Goal: Contribute content: Contribute content

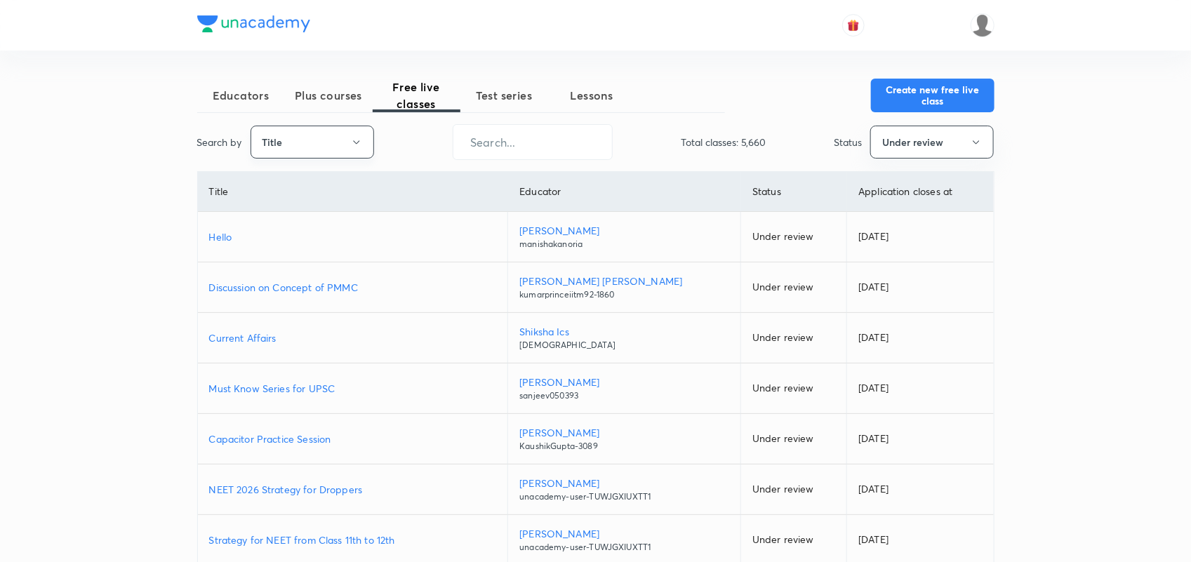
click at [317, 152] on button "Title" at bounding box center [313, 142] width 124 height 33
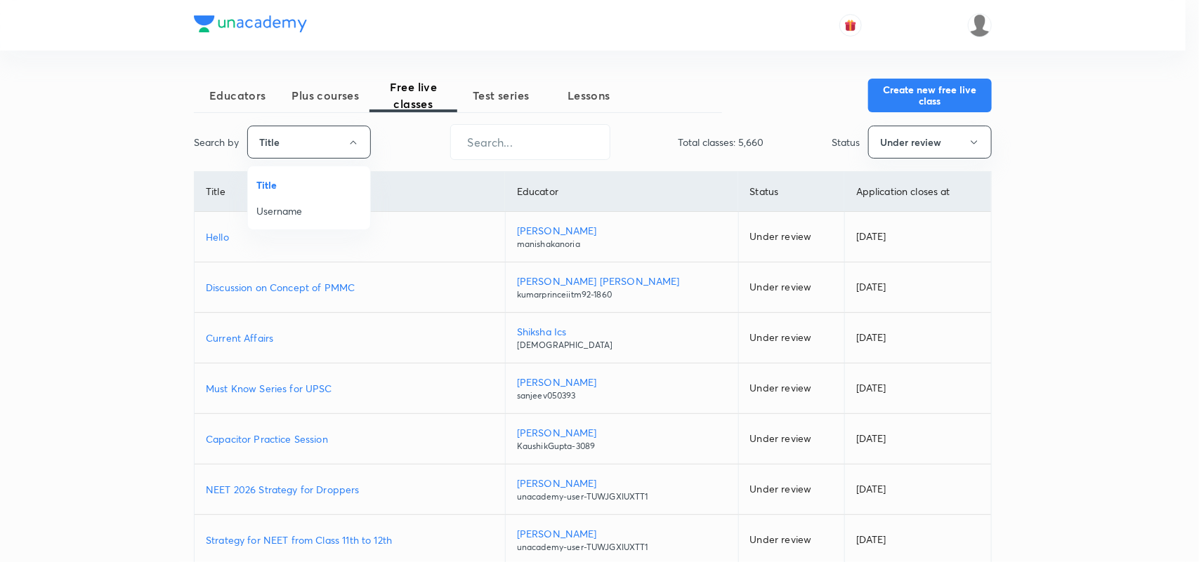
click at [282, 212] on span "Username" at bounding box center [308, 211] width 105 height 15
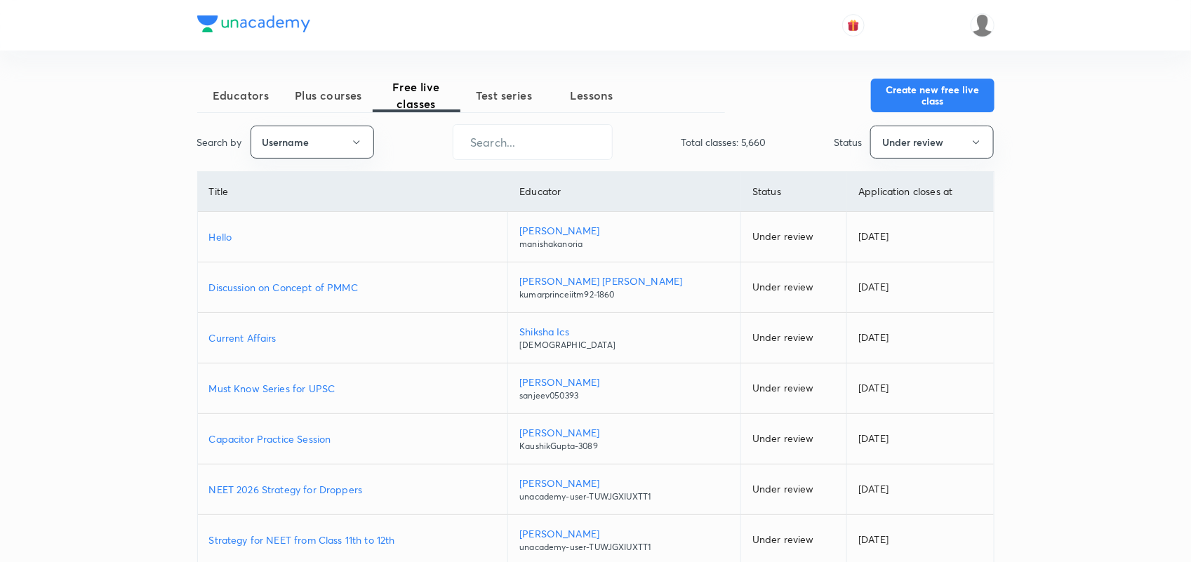
click at [328, 102] on span "Plus courses" at bounding box center [329, 95] width 88 height 17
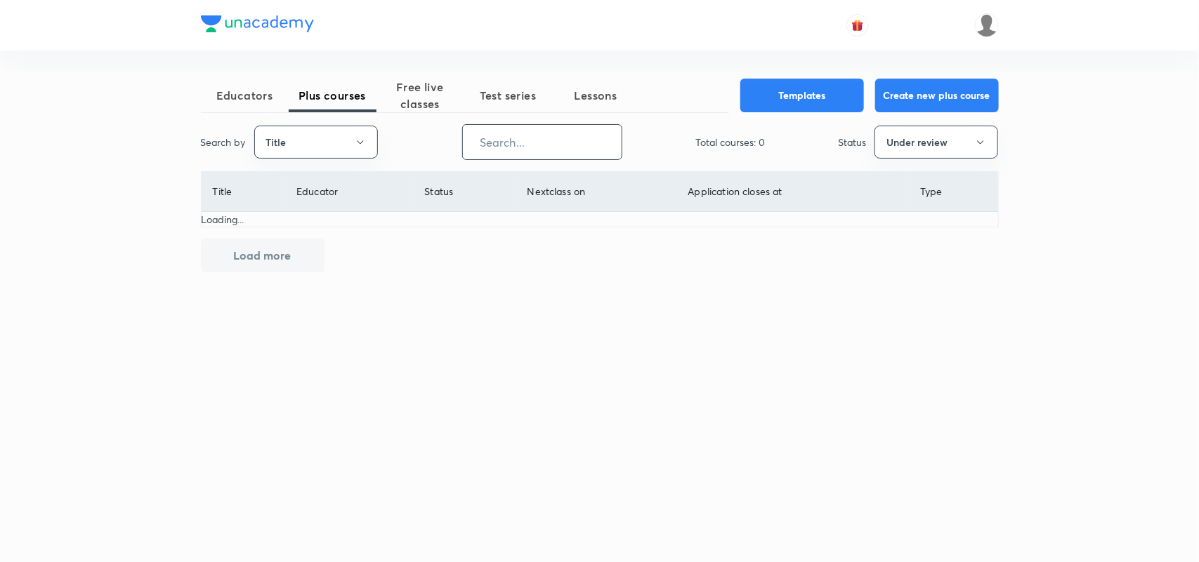
click at [539, 142] on input "text" at bounding box center [542, 142] width 159 height 36
click at [951, 150] on button "Under review" at bounding box center [936, 142] width 124 height 33
click at [893, 186] on span "All" at bounding box center [935, 185] width 105 height 15
click at [563, 149] on input "text" at bounding box center [542, 142] width 159 height 36
paste input "unacademy-user-iv7r5wg0m4gu"
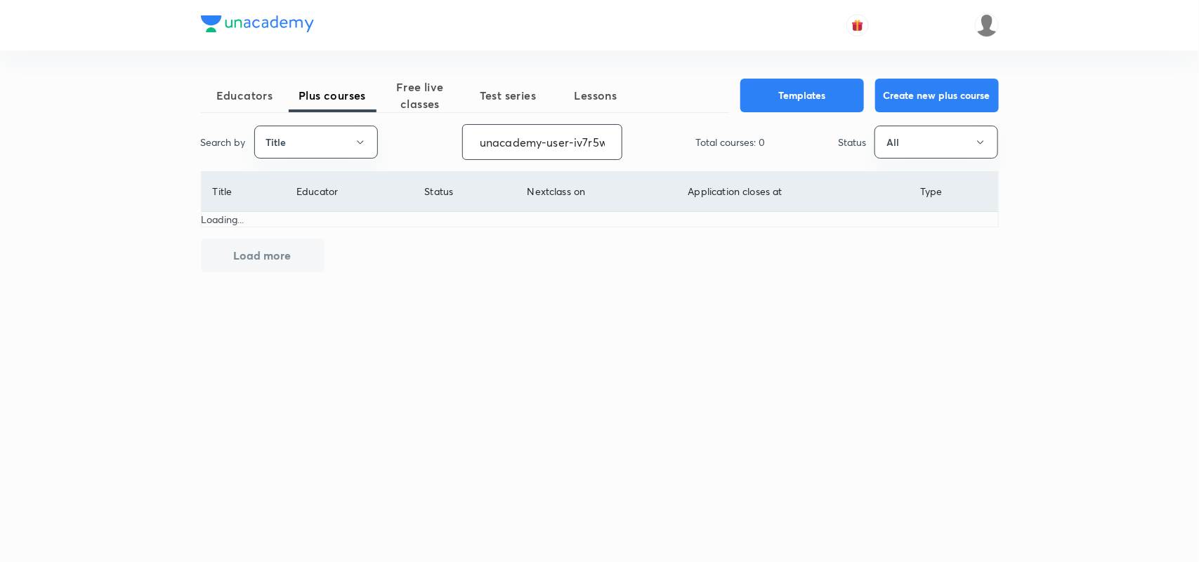
scroll to position [0, 48]
type input "unacademy-user-iv7r5wg0m4gu"
click at [342, 145] on button "Title" at bounding box center [316, 142] width 124 height 33
click at [290, 211] on span "Username" at bounding box center [315, 211] width 105 height 15
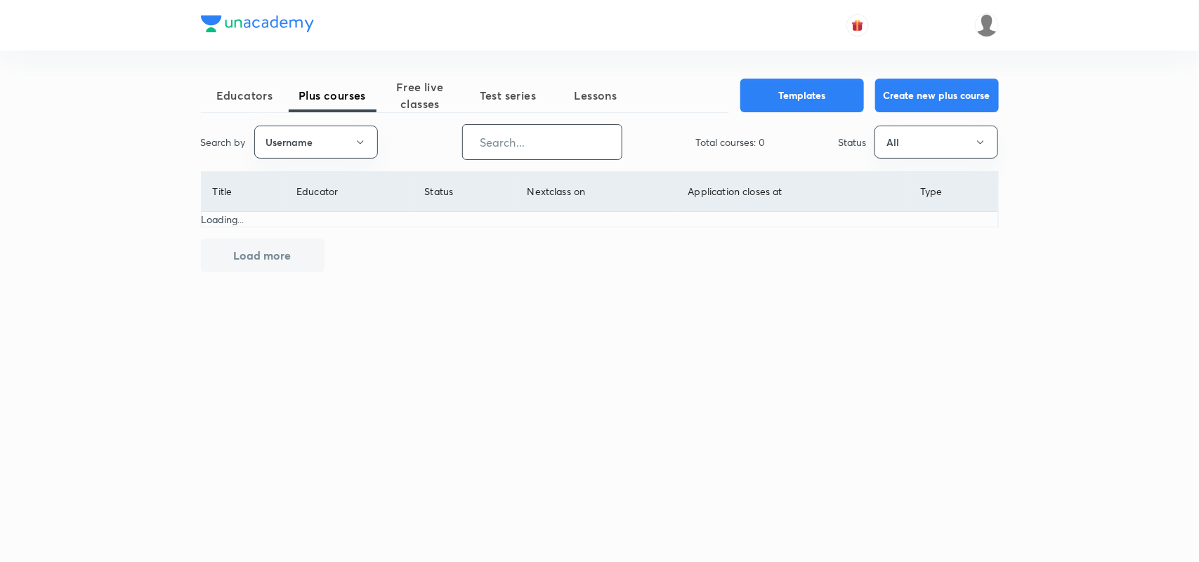
click at [548, 140] on input "text" at bounding box center [542, 142] width 159 height 36
paste input "unacademy-user-iv7r5wg0m4gu"
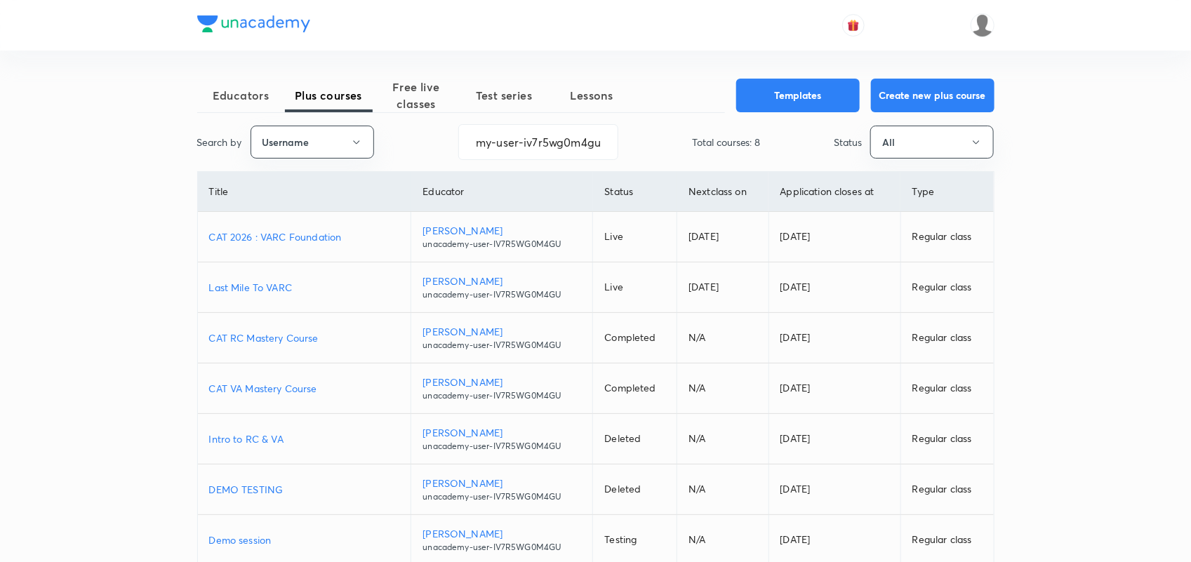
click at [262, 290] on p "Last Mile To VARC" at bounding box center [304, 287] width 191 height 15
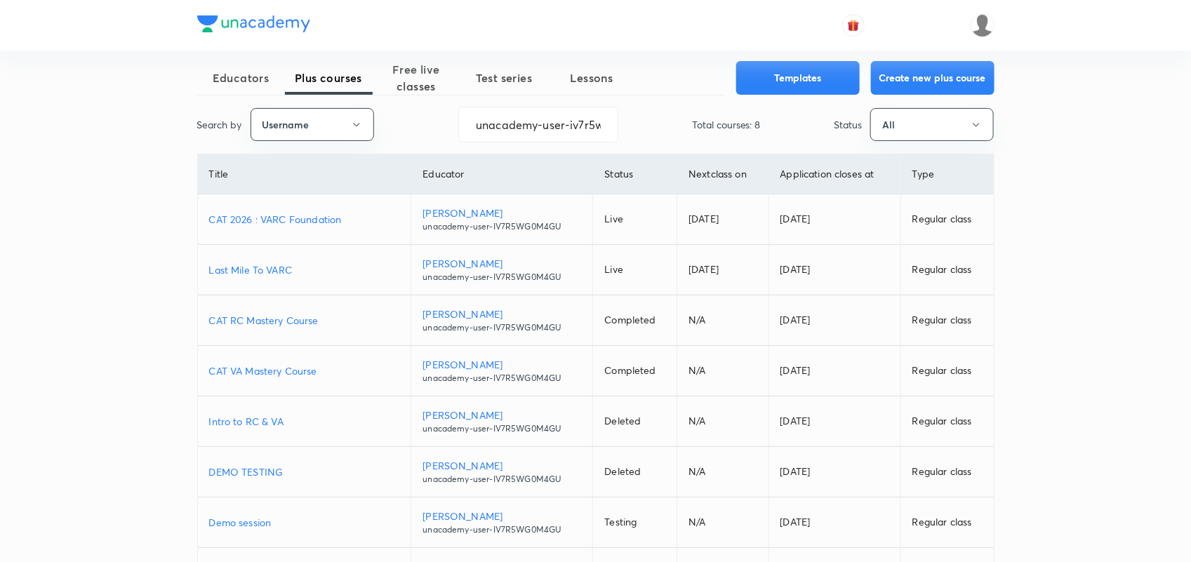
scroll to position [19, 0]
click at [277, 265] on p "Last Mile To VARC" at bounding box center [304, 268] width 191 height 15
click at [256, 318] on p "CAT RC Mastery Course" at bounding box center [304, 319] width 191 height 15
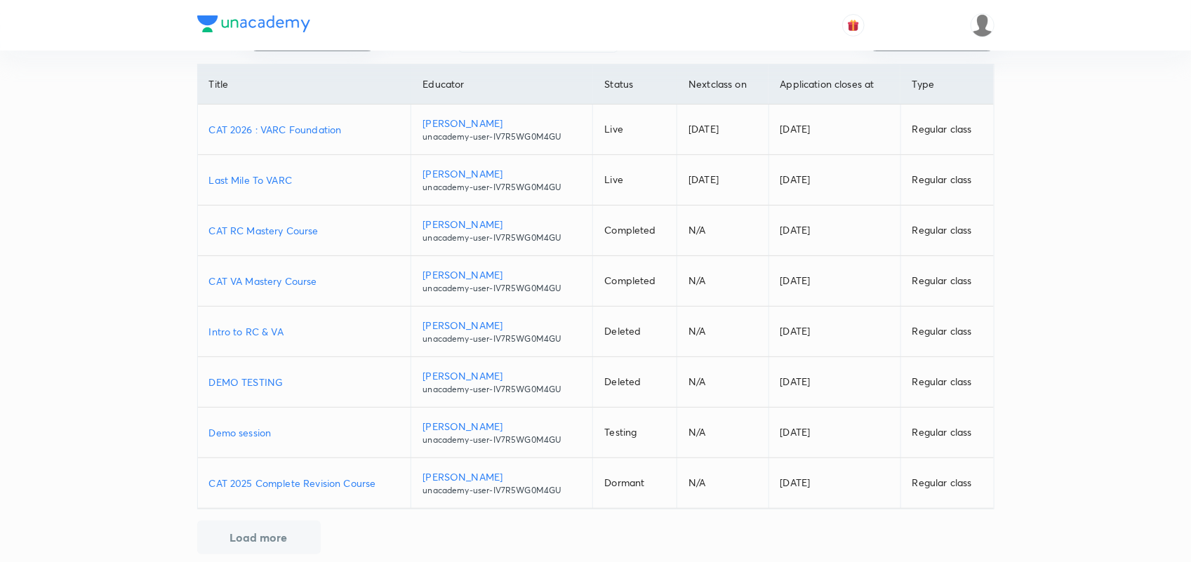
scroll to position [0, 0]
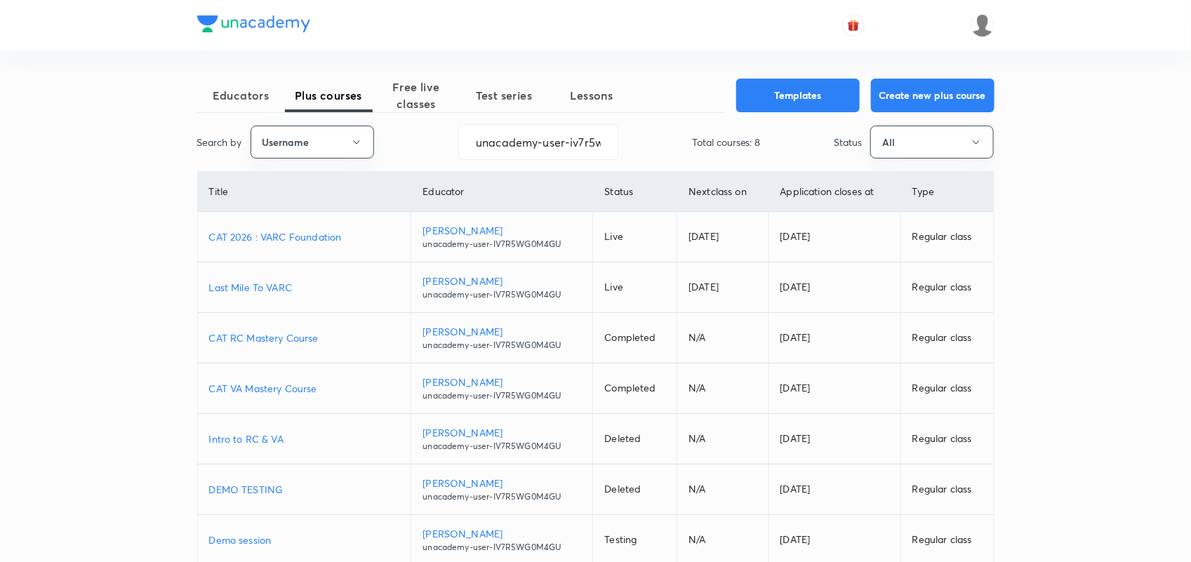
click at [279, 284] on p "Last Mile To VARC" at bounding box center [304, 287] width 191 height 15
click at [303, 239] on p "CAT 2026 : VARC Foundation" at bounding box center [304, 237] width 191 height 15
click at [532, 138] on input "unacademy-user-iv7r5wg0m4gu" at bounding box center [538, 142] width 159 height 36
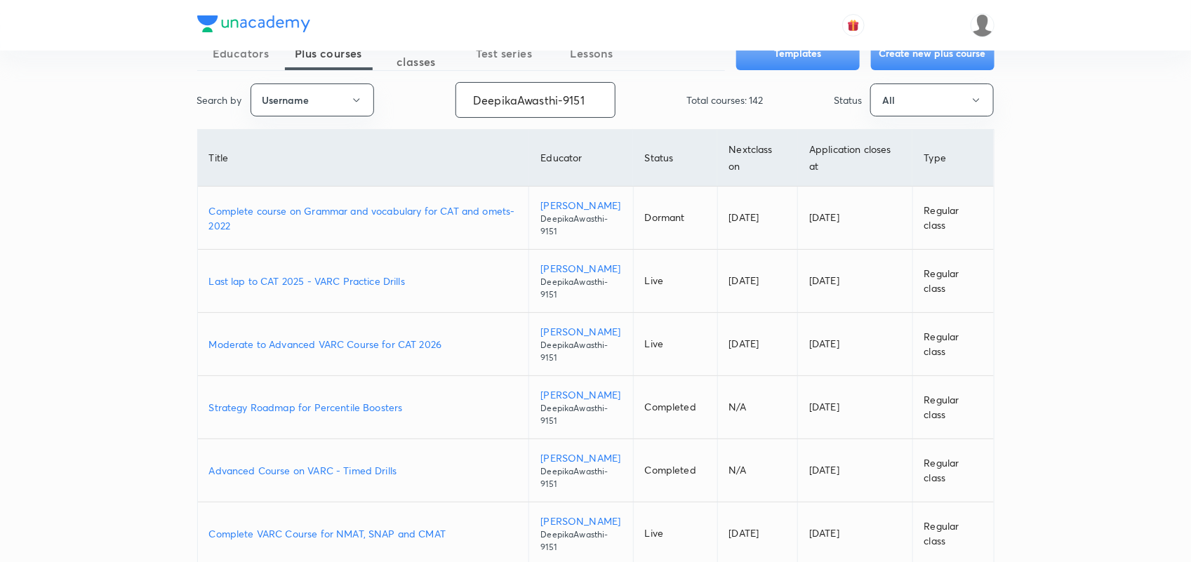
scroll to position [43, 0]
type input "DeepikaAwasthi-9151"
click at [377, 285] on p "Last lap to CAT 2025 - VARC Practice Drills" at bounding box center [363, 280] width 309 height 15
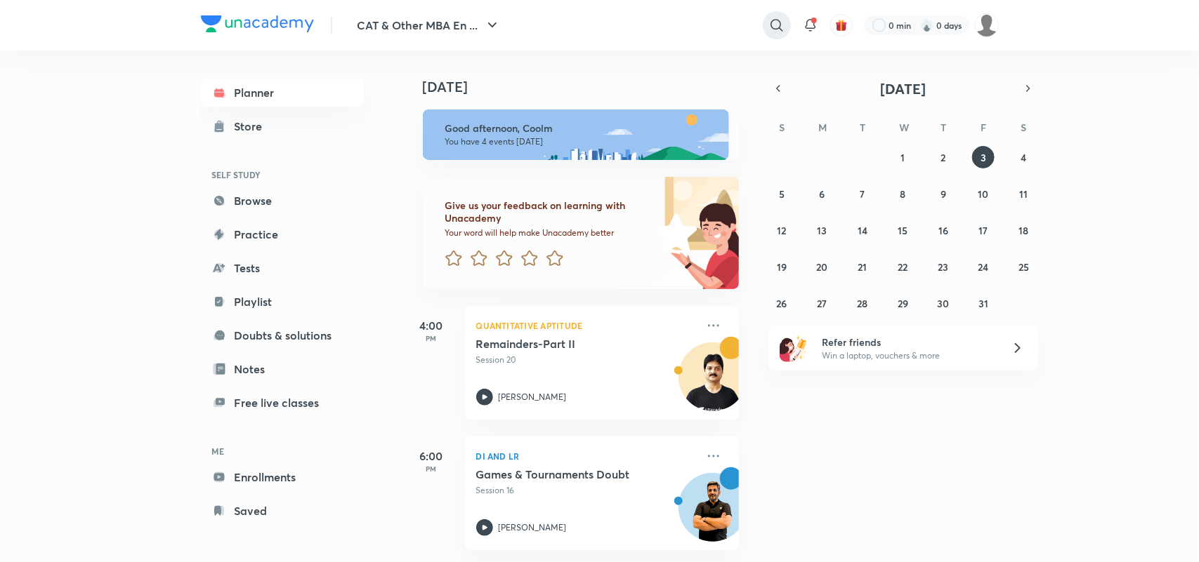
click at [786, 32] on div at bounding box center [776, 25] width 28 height 28
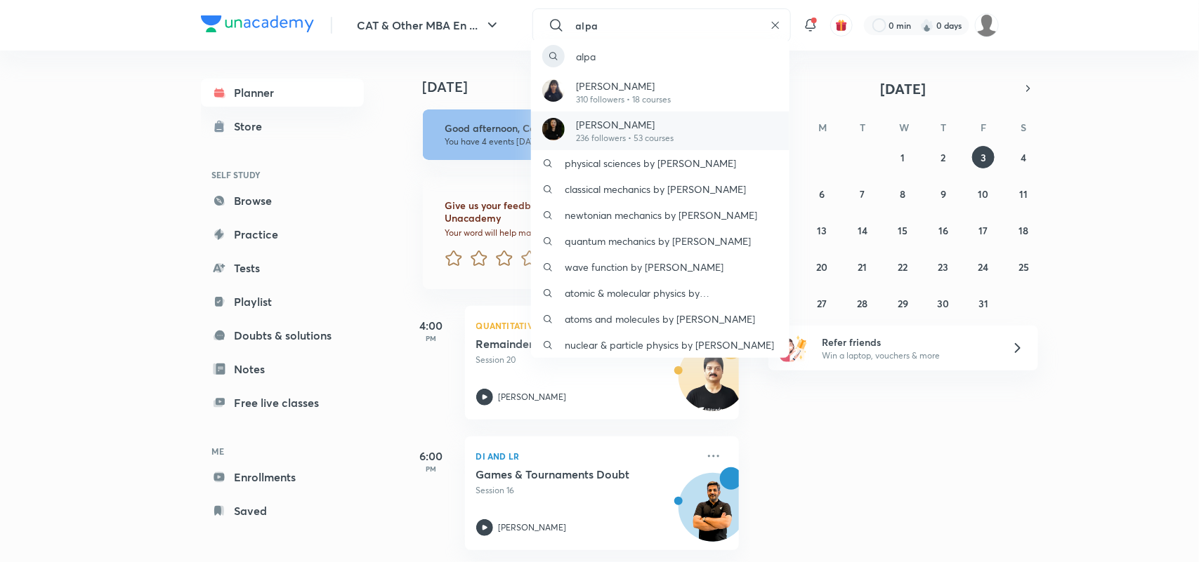
type input "alpa"
click at [639, 121] on p "Alpa Sharma" at bounding box center [625, 124] width 98 height 15
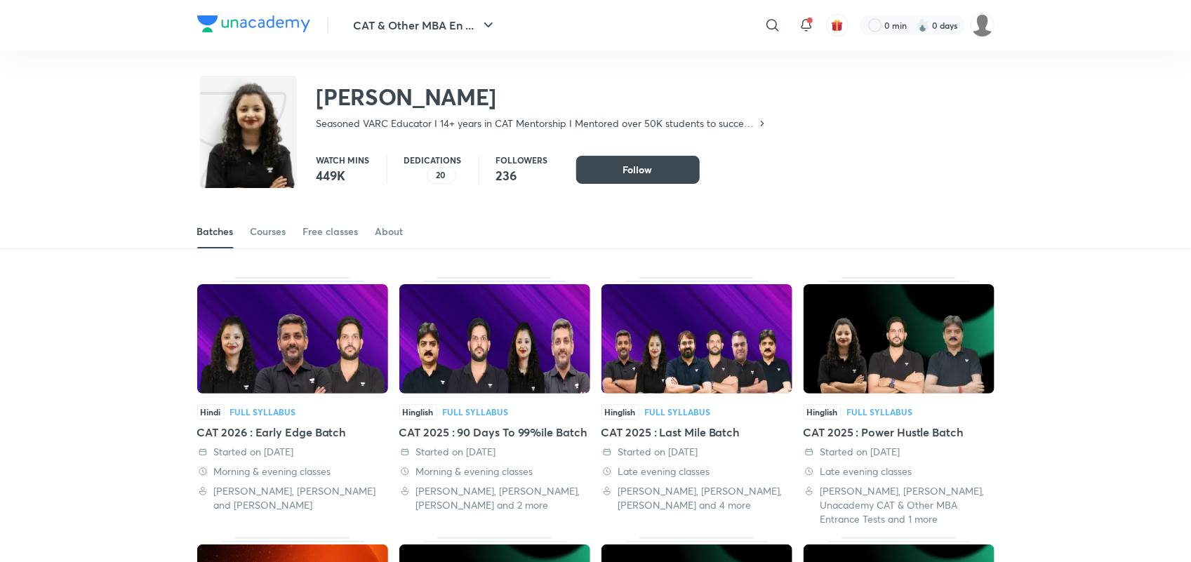
scroll to position [61, 0]
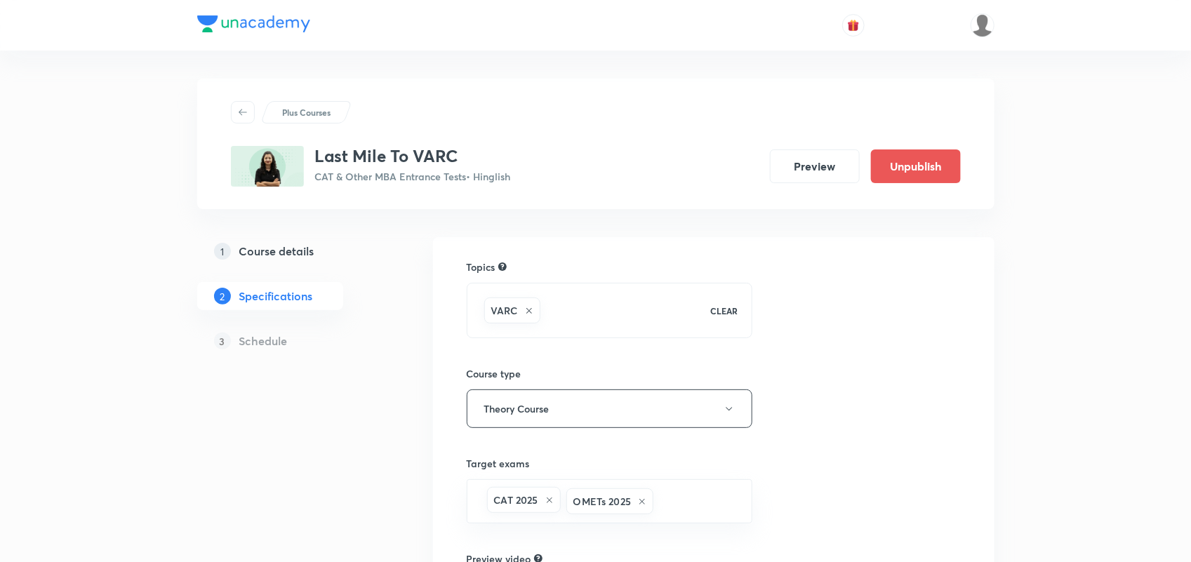
click at [272, 246] on h5 "Course details" at bounding box center [276, 251] width 75 height 17
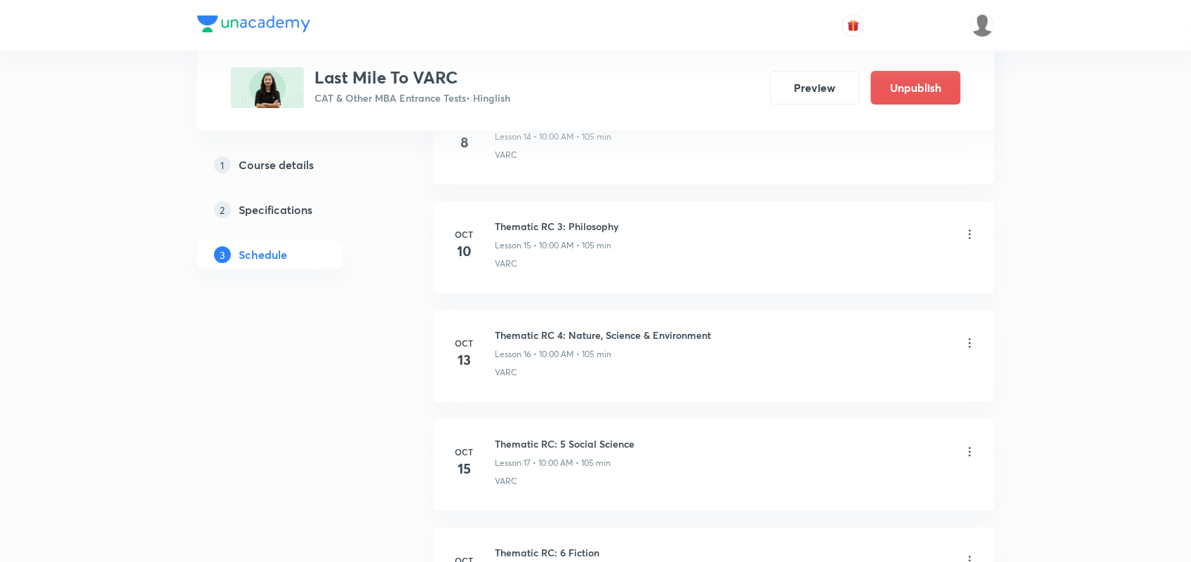
scroll to position [2460, 0]
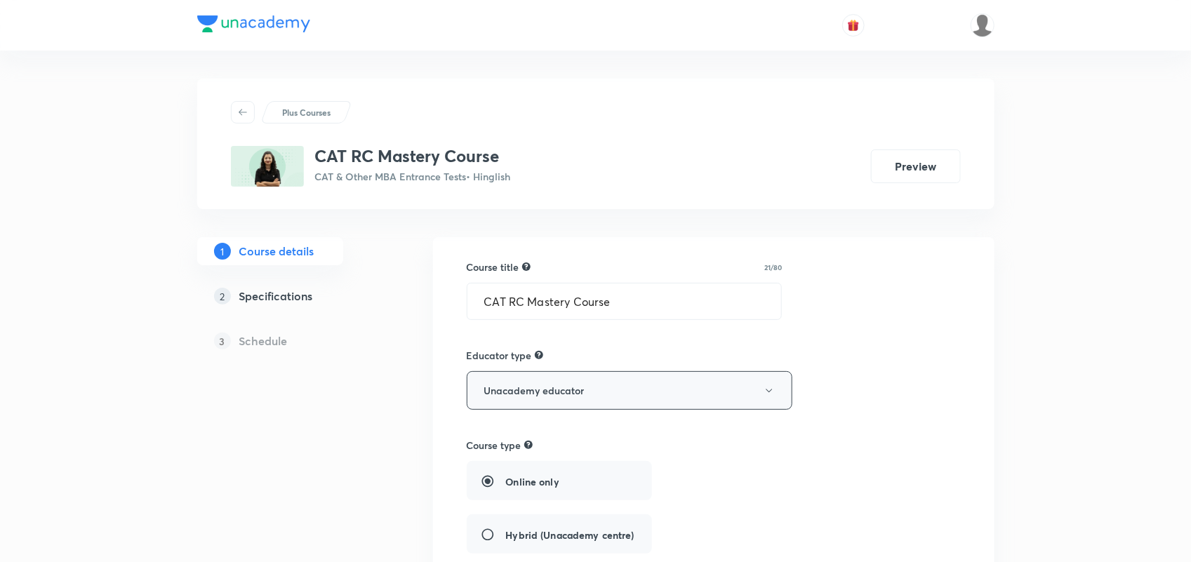
scroll to position [671, 0]
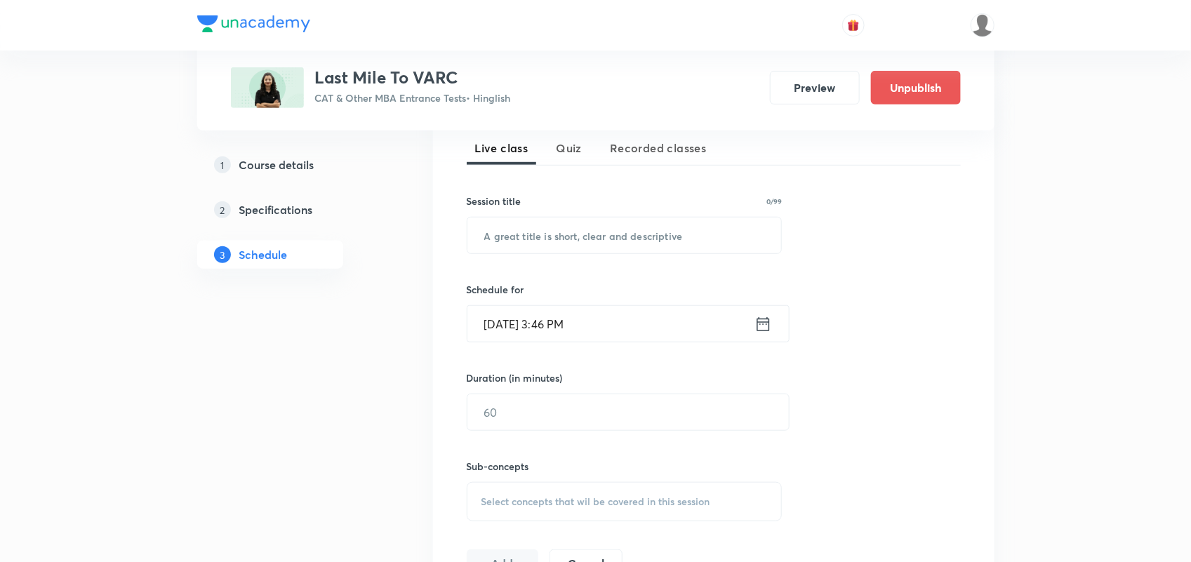
scroll to position [313, 0]
click at [509, 253] on input "text" at bounding box center [625, 239] width 315 height 36
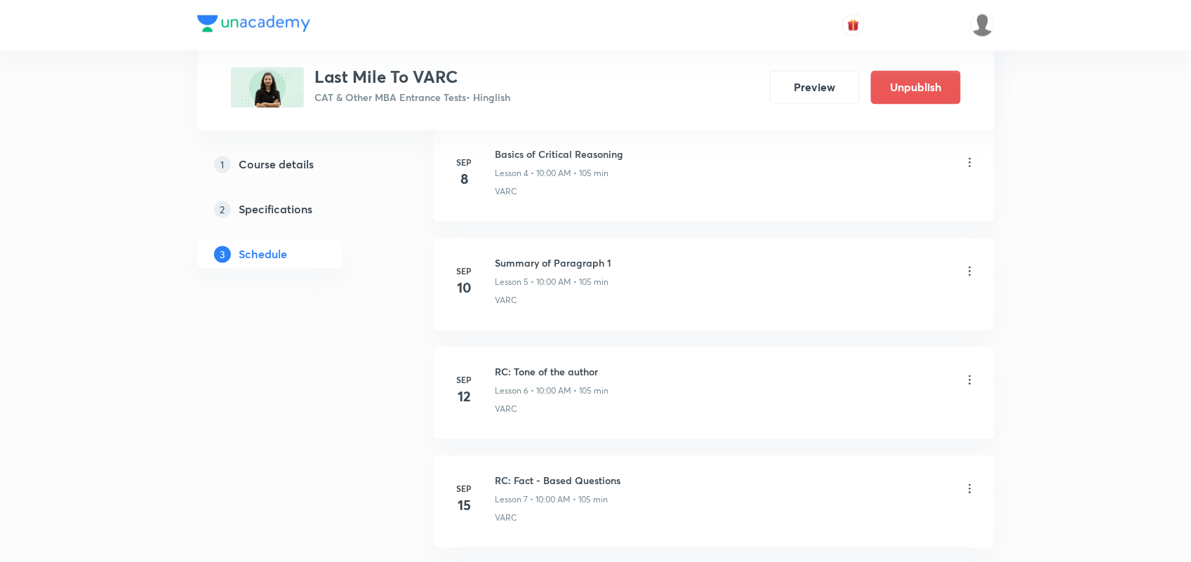
scroll to position [1140, 0]
drag, startPoint x: 496, startPoint y: 262, endPoint x: 647, endPoint y: 250, distance: 151.4
click at [647, 250] on li "Sep 10 Summary of Paragraph 1 Lesson 5 • 10:00 AM • 105 min VARC" at bounding box center [714, 284] width 562 height 92
copy h6 "Summary of Paragraph 1"
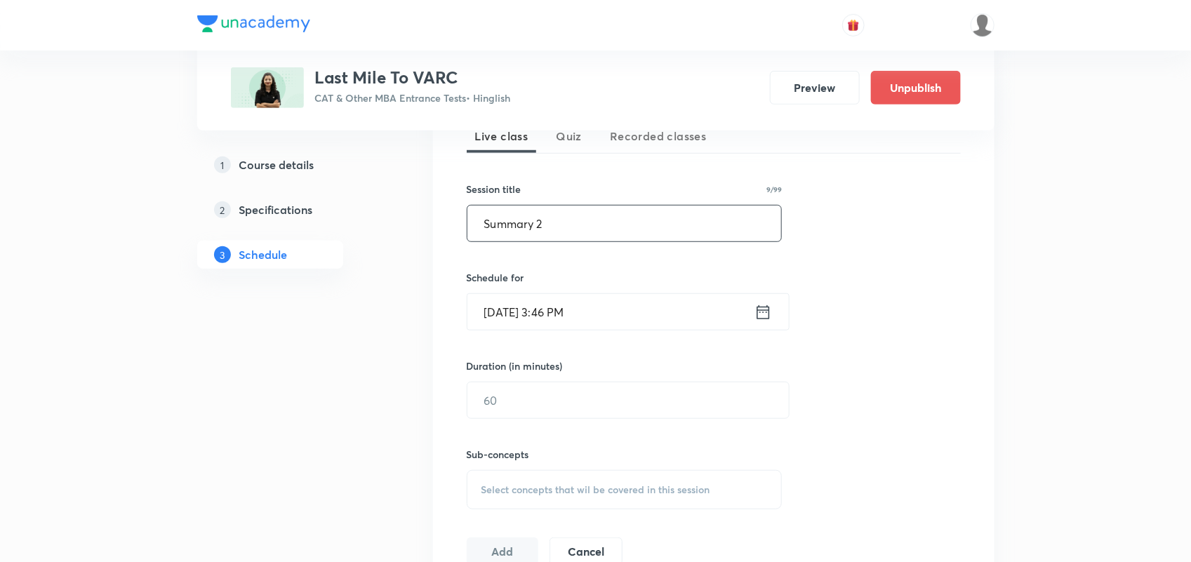
scroll to position [330, 0]
click at [562, 230] on input "Summary 2" at bounding box center [625, 222] width 315 height 36
click at [538, 222] on input "Summary 2" at bounding box center [625, 222] width 315 height 36
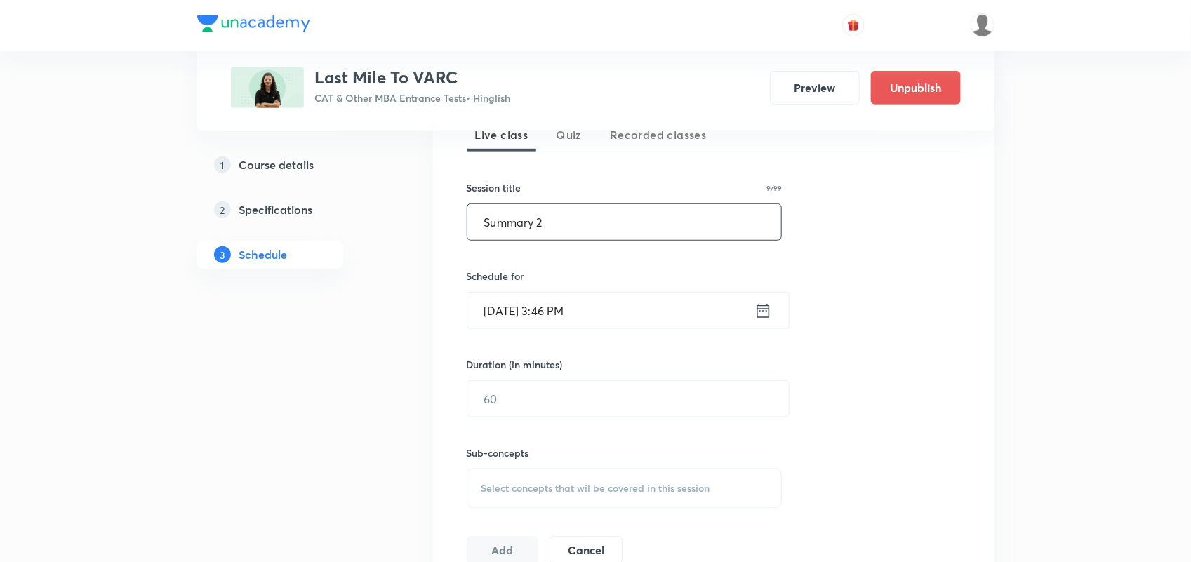
drag, startPoint x: 534, startPoint y: 222, endPoint x: 339, endPoint y: 220, distance: 194.5
paste input "of Paragraph 1"
type input "Summary of Paragraph- 2"
click at [766, 309] on icon at bounding box center [763, 310] width 13 height 14
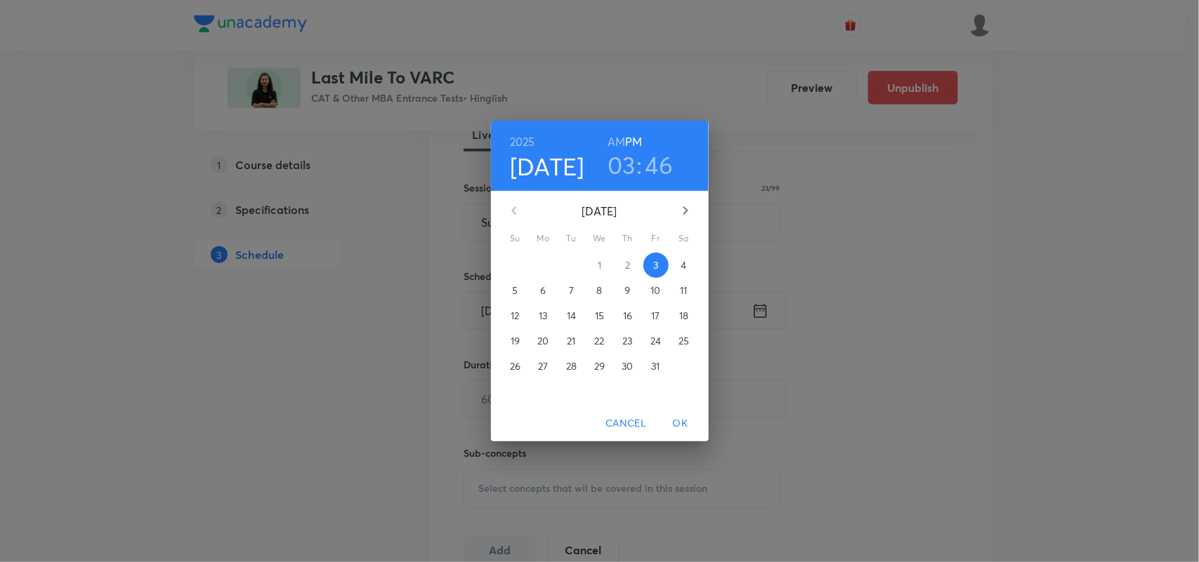
click at [800, 209] on div "2025 Oct 3 03 : 46 AM PM October 2025 Su Mo Tu We Th Fr Sa 28 29 30 1 2 3 4 5 6…" at bounding box center [599, 281] width 1199 height 562
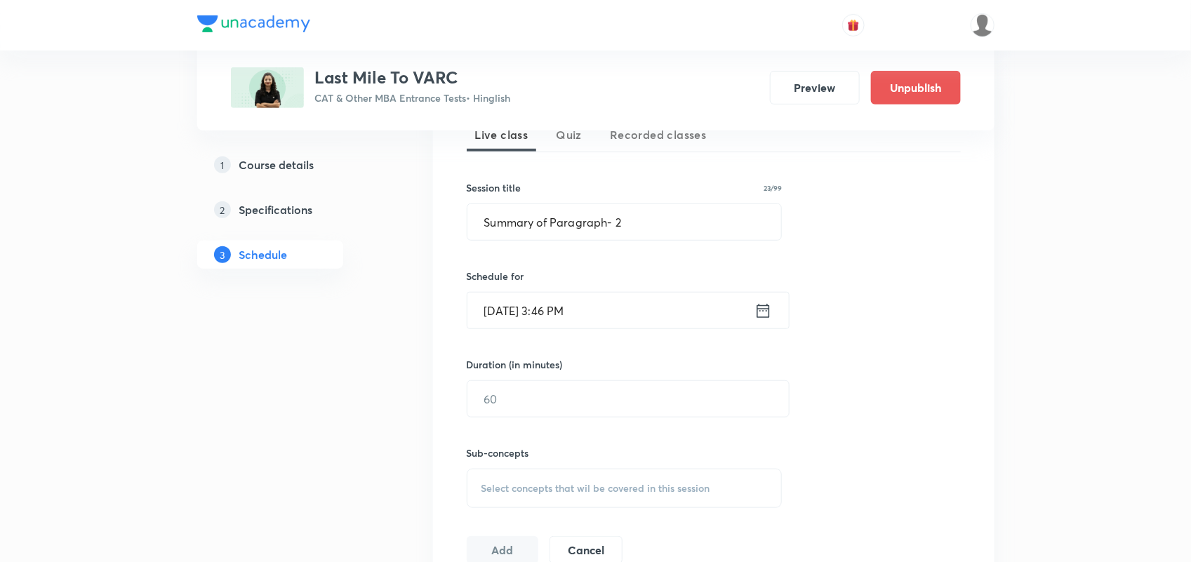
click at [762, 309] on icon at bounding box center [763, 310] width 13 height 14
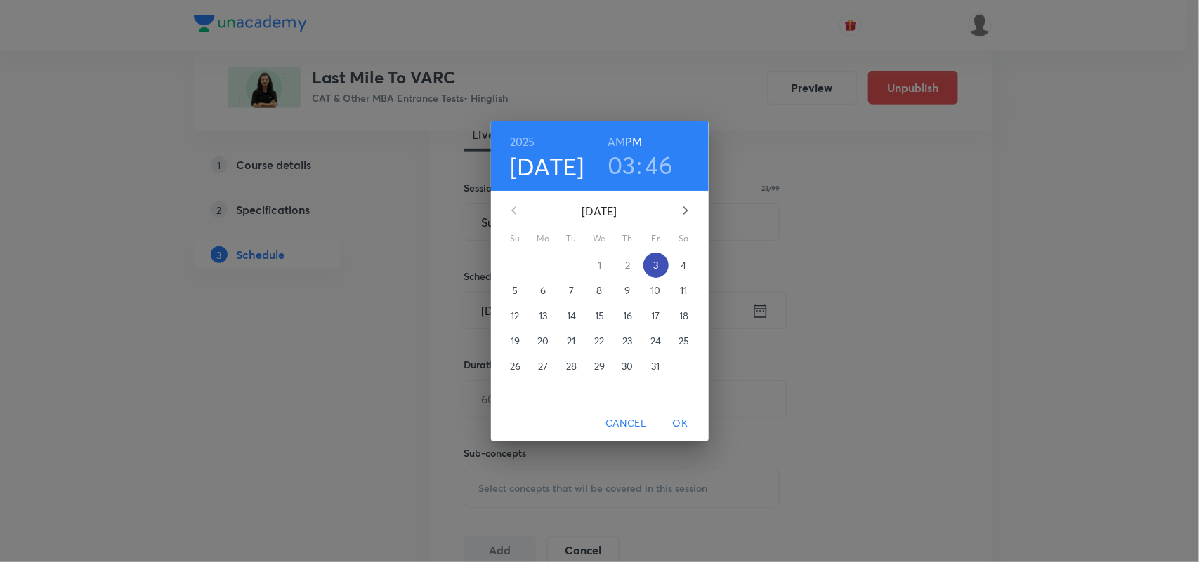
drag, startPoint x: 658, startPoint y: 263, endPoint x: 666, endPoint y: 263, distance: 7.7
click at [666, 263] on span "3" at bounding box center [655, 265] width 25 height 14
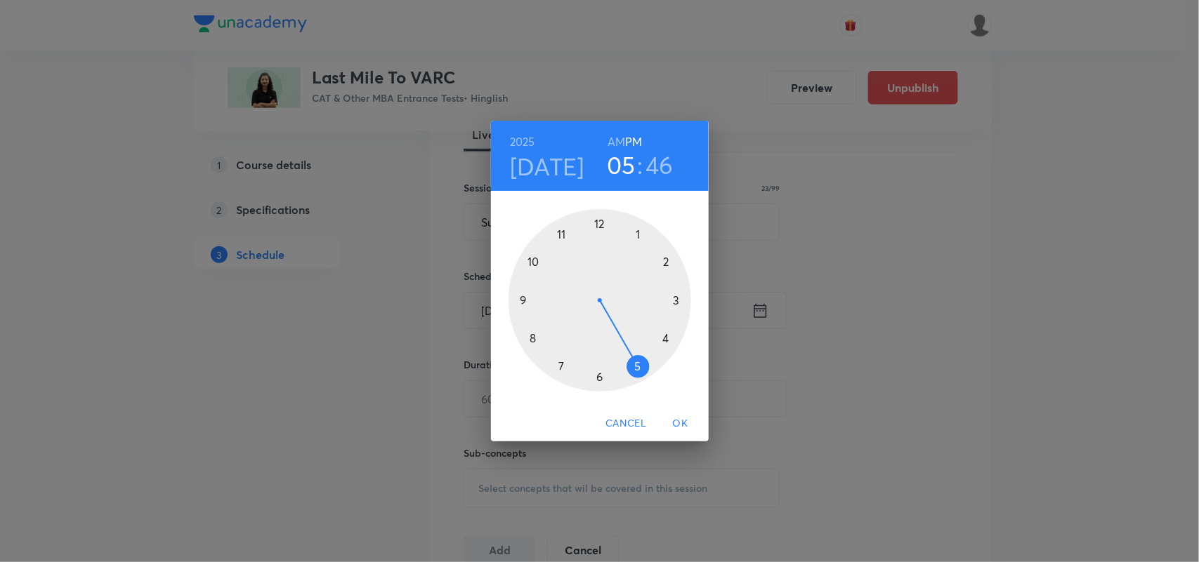
drag, startPoint x: 674, startPoint y: 302, endPoint x: 647, endPoint y: 374, distance: 77.1
click at [647, 374] on div at bounding box center [599, 300] width 183 height 183
drag, startPoint x: 520, startPoint y: 289, endPoint x: 599, endPoint y: 246, distance: 89.8
click at [599, 246] on div at bounding box center [599, 300] width 183 height 183
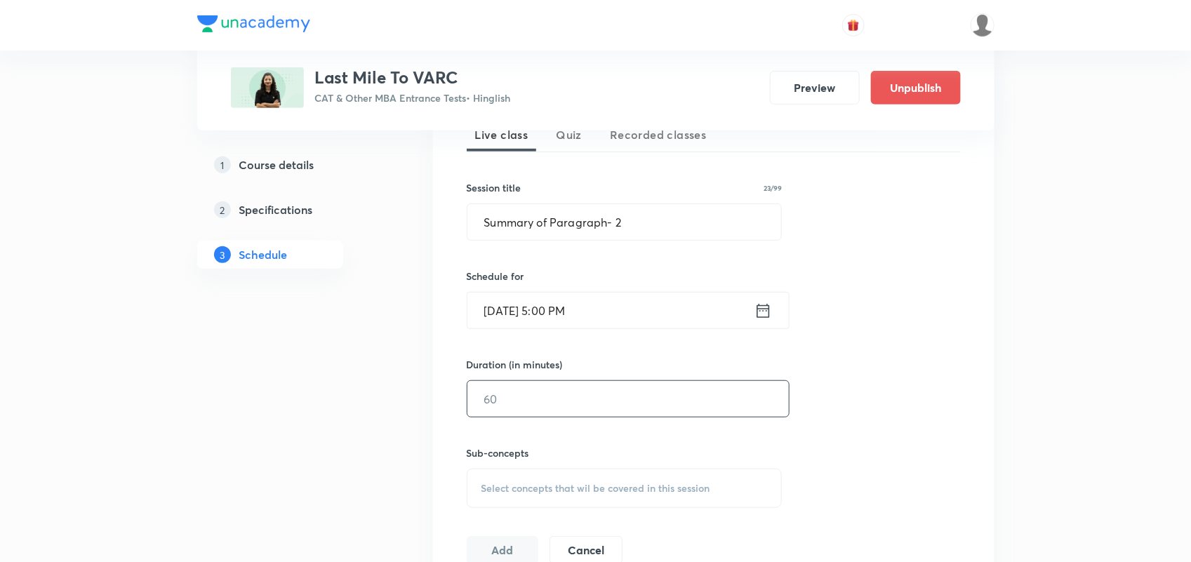
click at [564, 409] on input "text" at bounding box center [629, 399] width 322 height 36
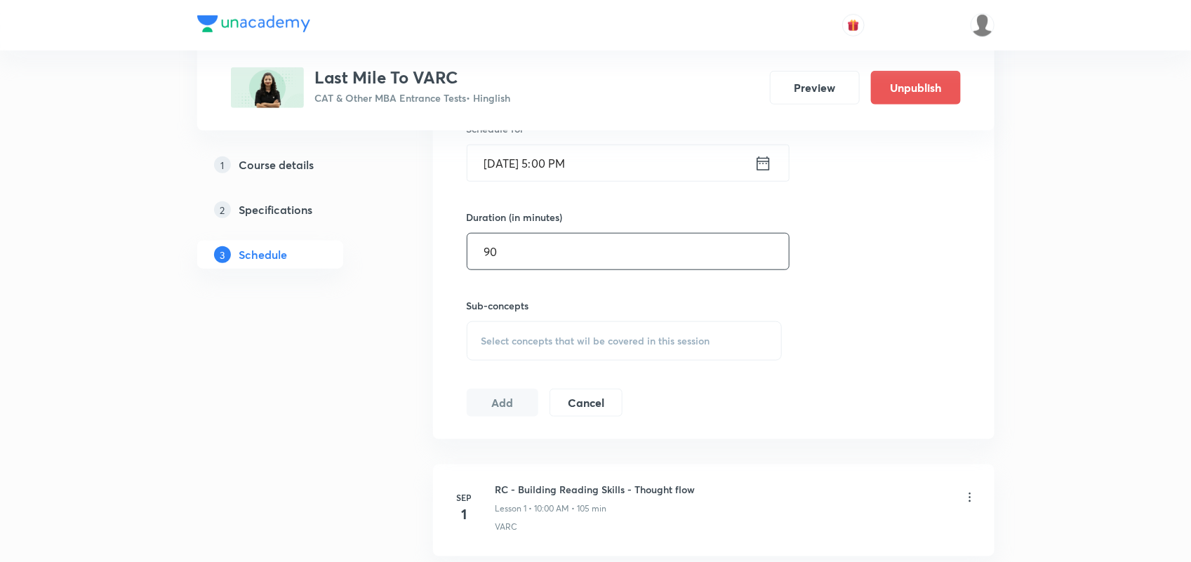
scroll to position [478, 0]
type input "90"
click at [548, 343] on span "Select concepts that wil be covered in this session" at bounding box center [596, 340] width 229 height 11
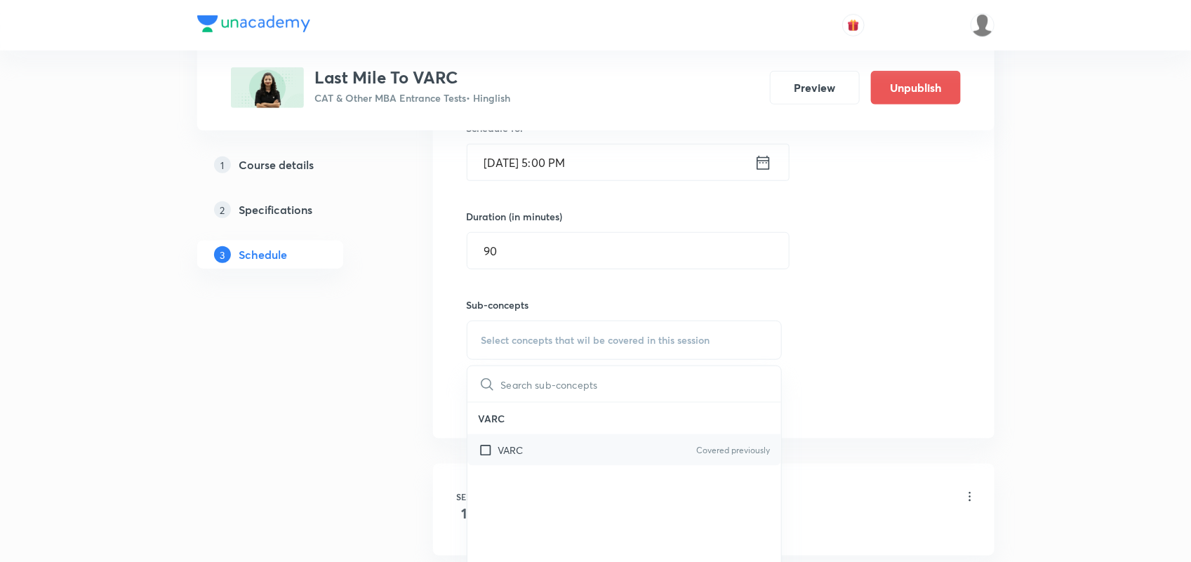
click at [492, 447] on input "checkbox" at bounding box center [489, 450] width 20 height 15
checkbox input "true"
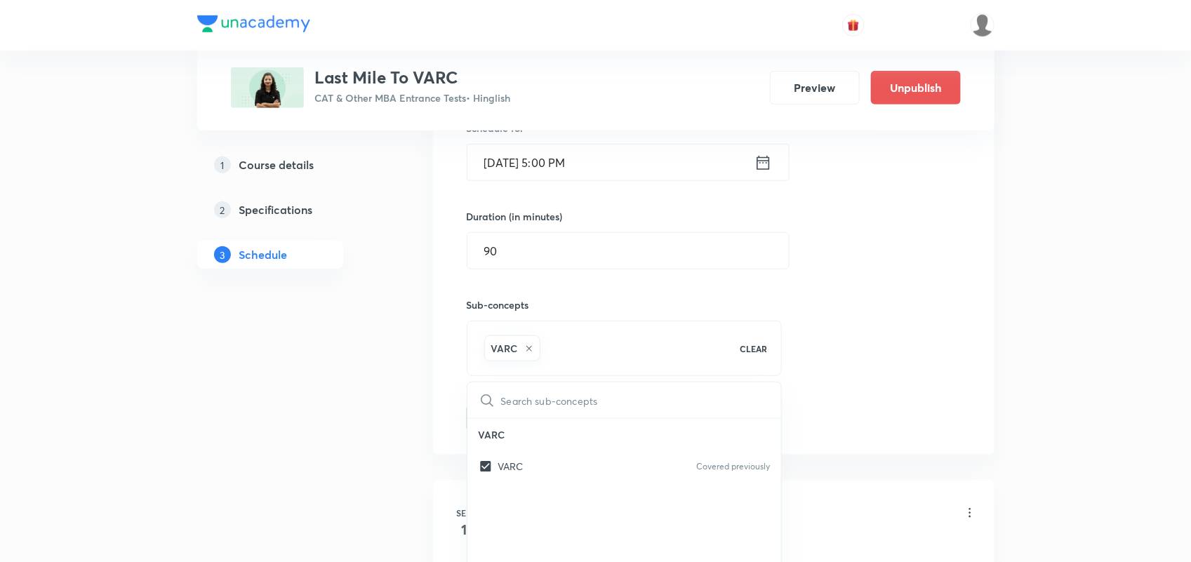
click at [868, 341] on div "Session 19 Live class Quiz Recorded classes Session title 23/99 Summary of Para…" at bounding box center [714, 185] width 494 height 495
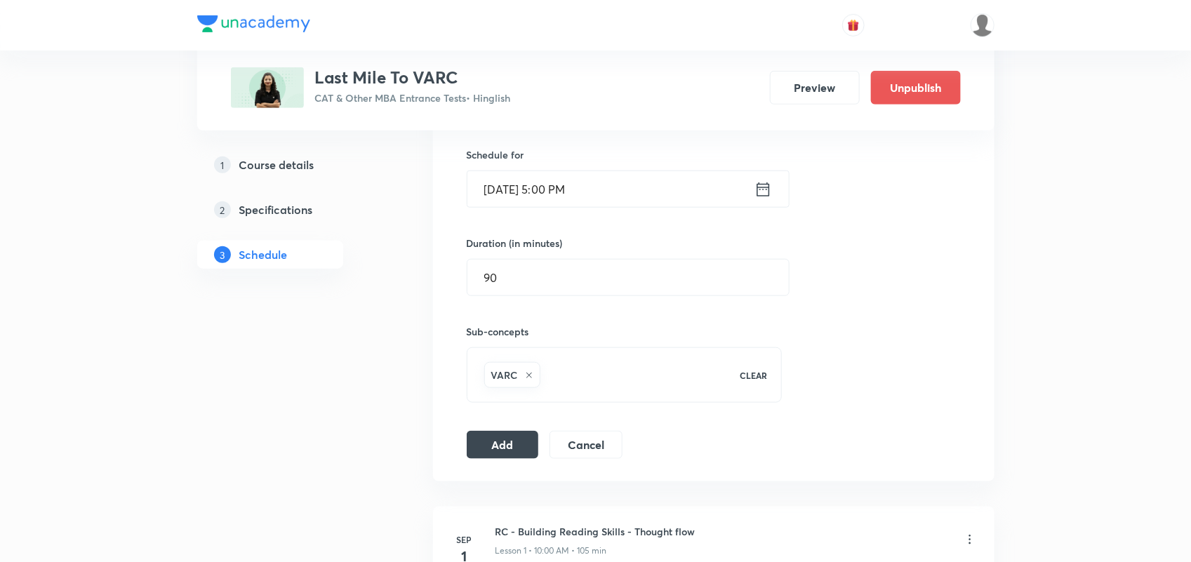
scroll to position [544, 0]
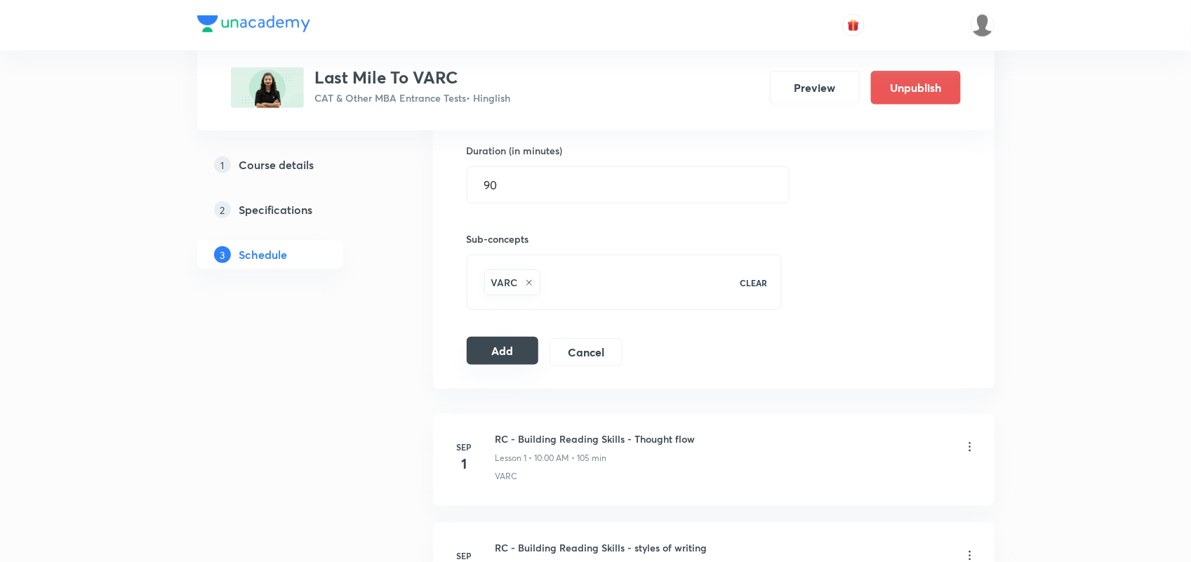
click at [495, 357] on button "Add" at bounding box center [503, 351] width 72 height 28
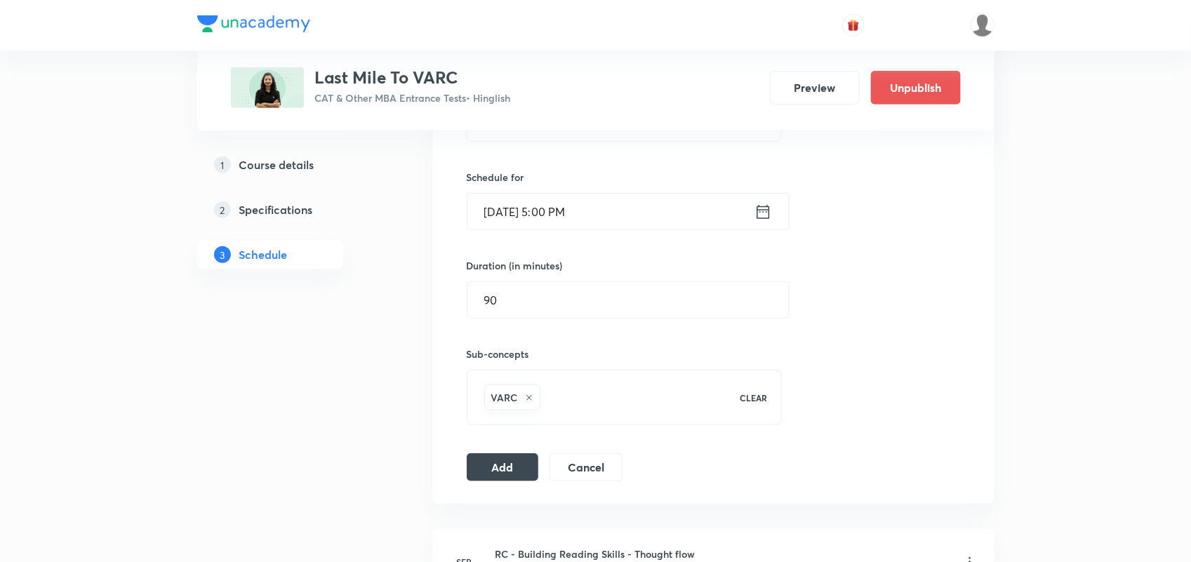
scroll to position [428, 0]
click at [762, 215] on icon at bounding box center [764, 213] width 18 height 20
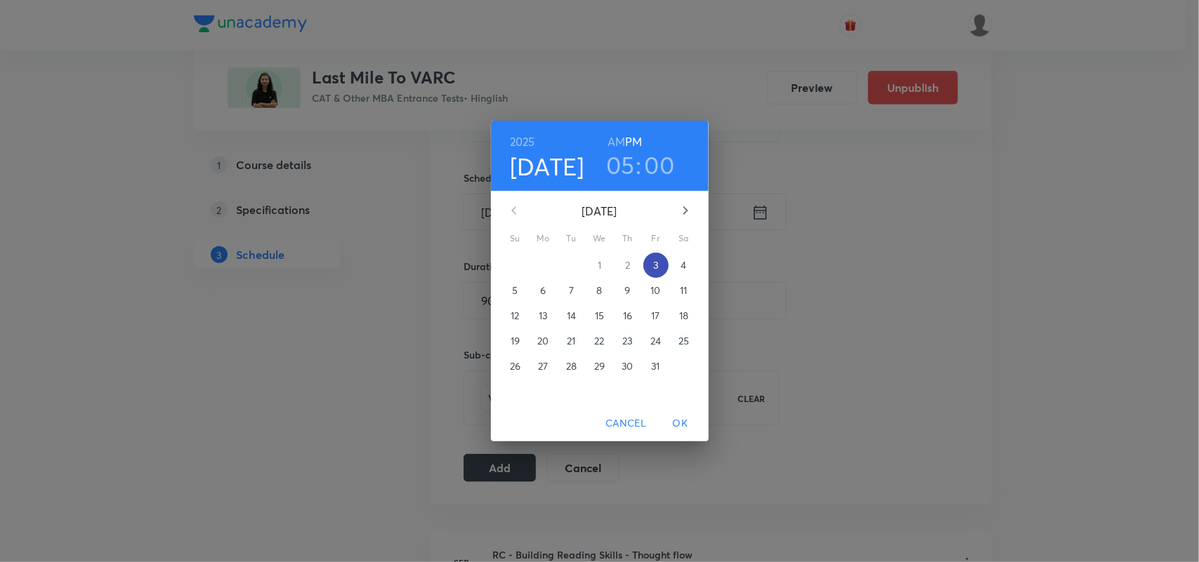
click at [658, 265] on span "3" at bounding box center [655, 265] width 25 height 14
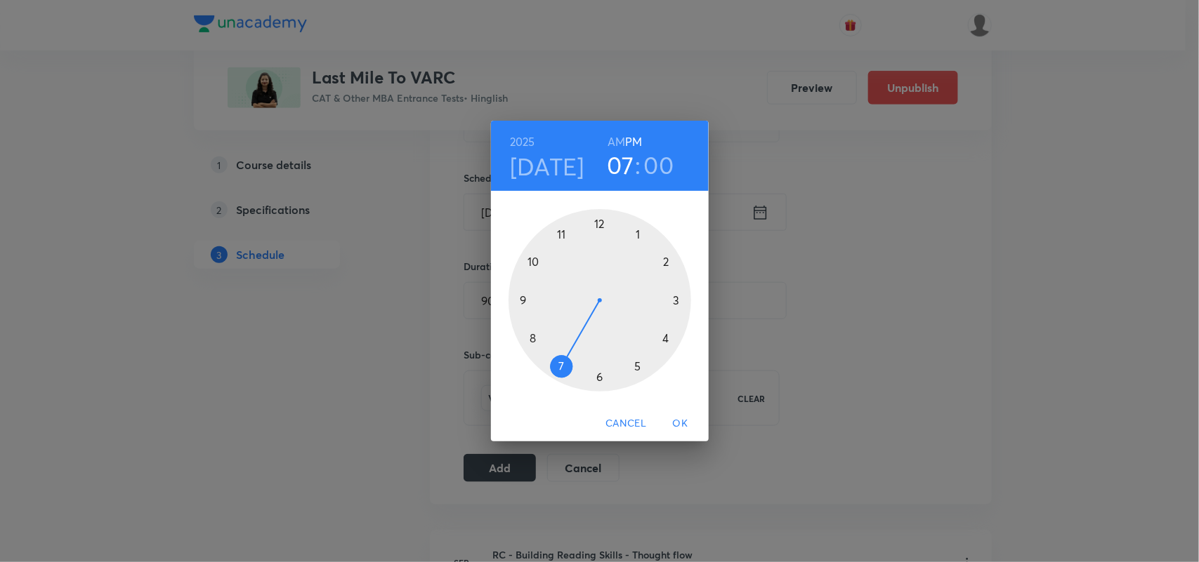
drag, startPoint x: 639, startPoint y: 369, endPoint x: 571, endPoint y: 366, distance: 68.2
click at [571, 366] on div at bounding box center [599, 300] width 183 height 183
click at [676, 423] on span "OK" at bounding box center [680, 424] width 34 height 18
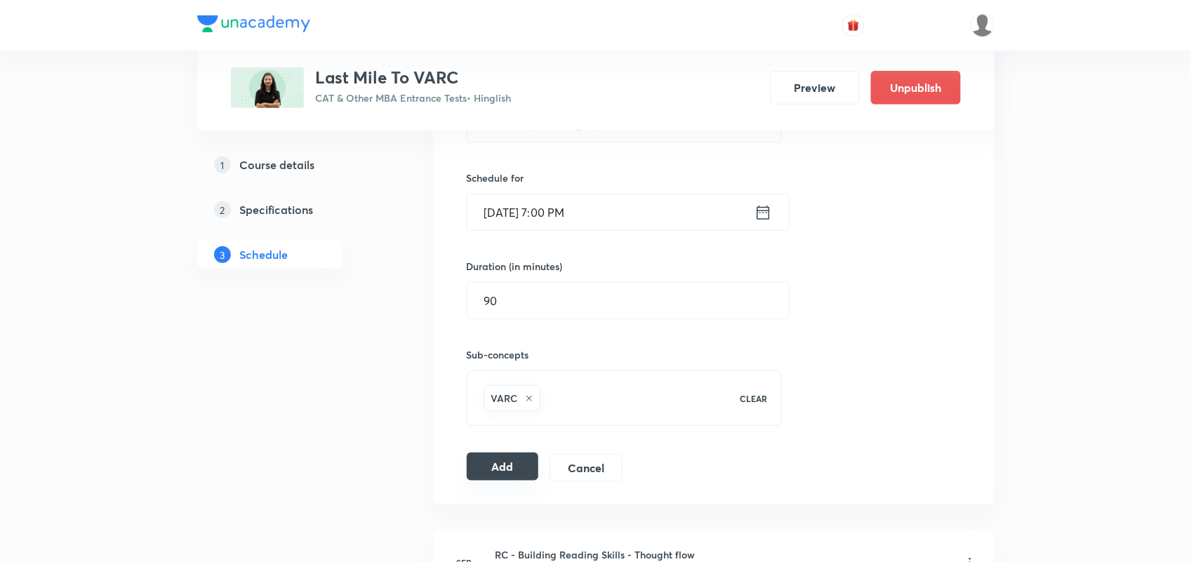
click at [492, 473] on button "Add" at bounding box center [503, 467] width 72 height 28
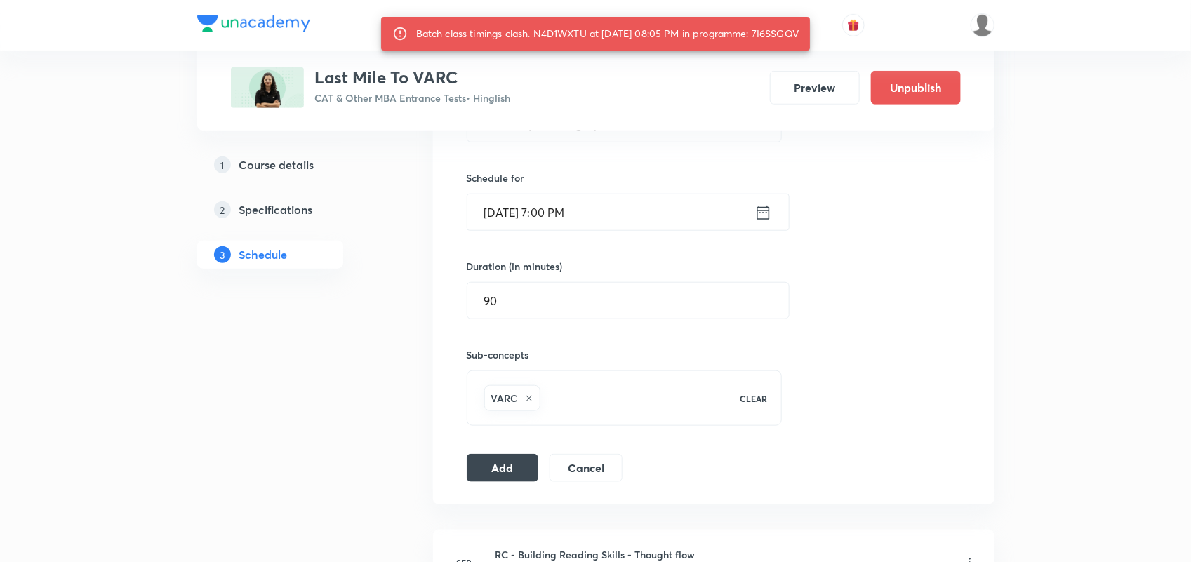
click at [762, 212] on icon at bounding box center [764, 213] width 18 height 20
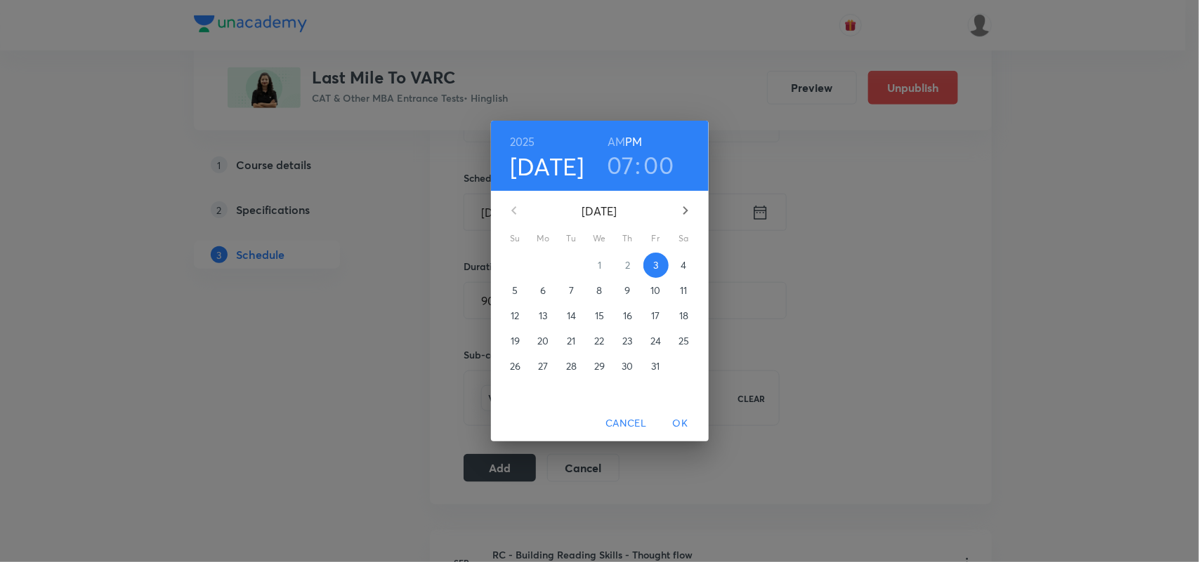
click at [840, 239] on div "2025 Oct 3 07 : 00 AM PM October 2025 Su Mo Tu We Th Fr Sa 28 29 30 1 2 3 4 5 6…" at bounding box center [599, 281] width 1199 height 562
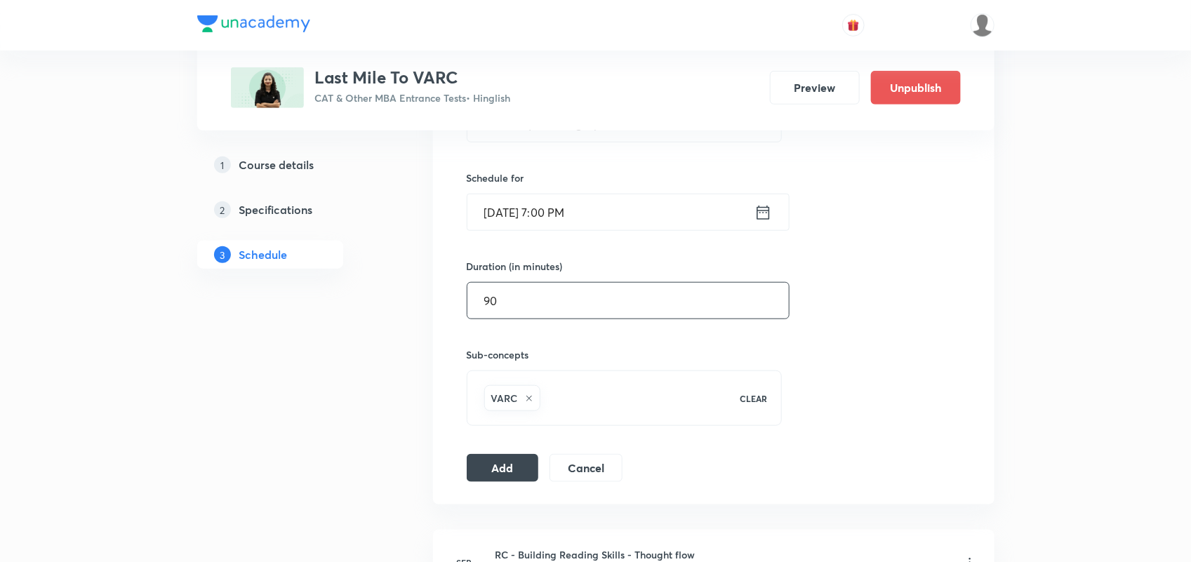
click at [628, 314] on input "90" at bounding box center [629, 301] width 322 height 36
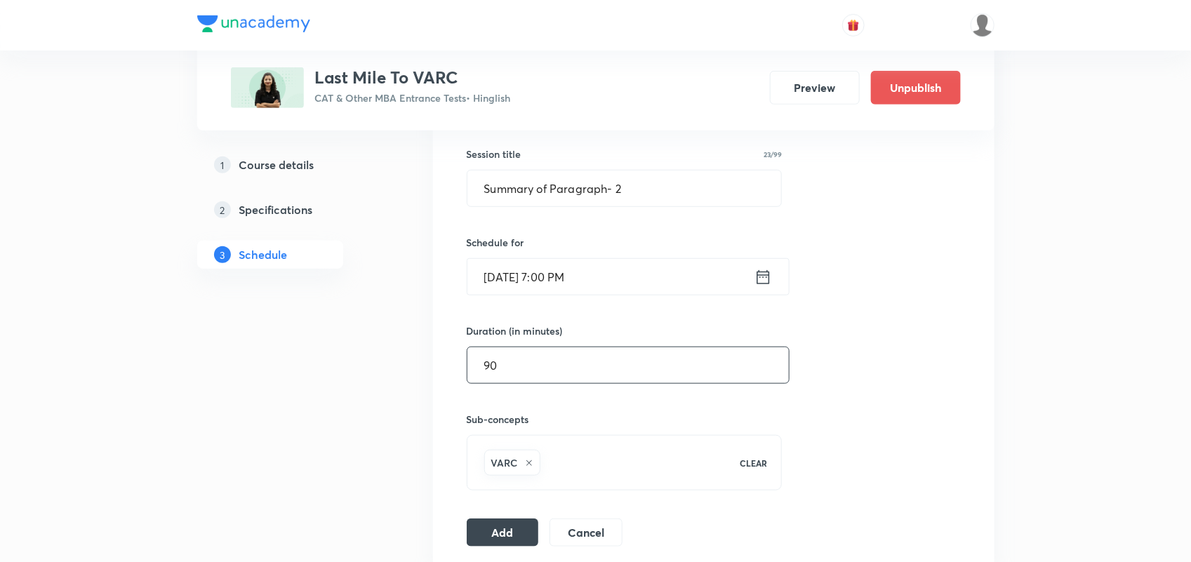
click at [764, 282] on icon at bounding box center [764, 278] width 18 height 20
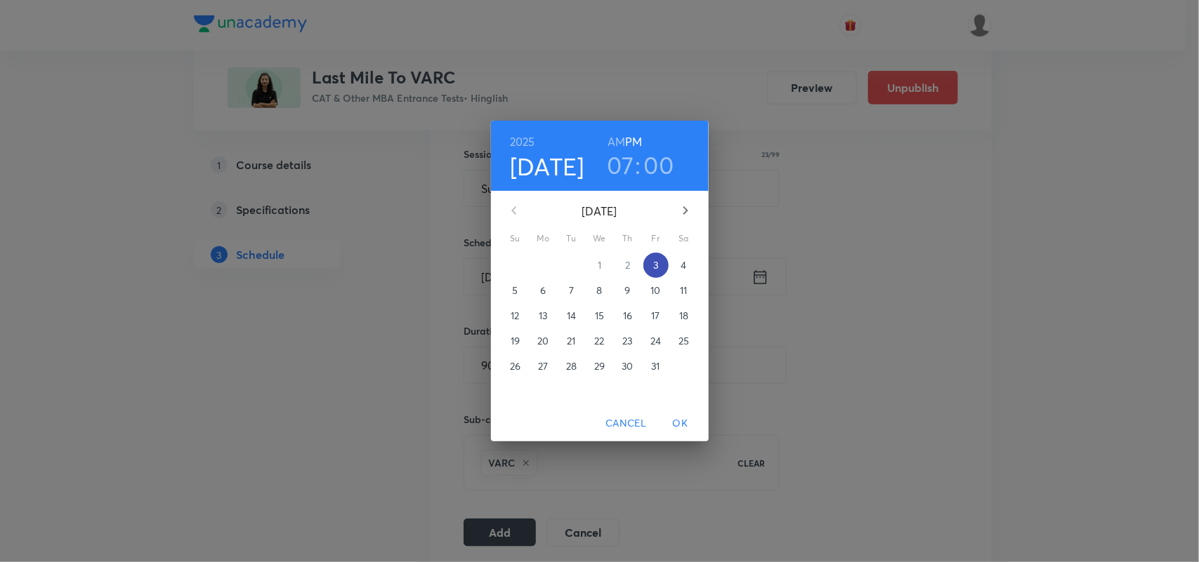
click at [654, 264] on p "3" at bounding box center [655, 265] width 5 height 14
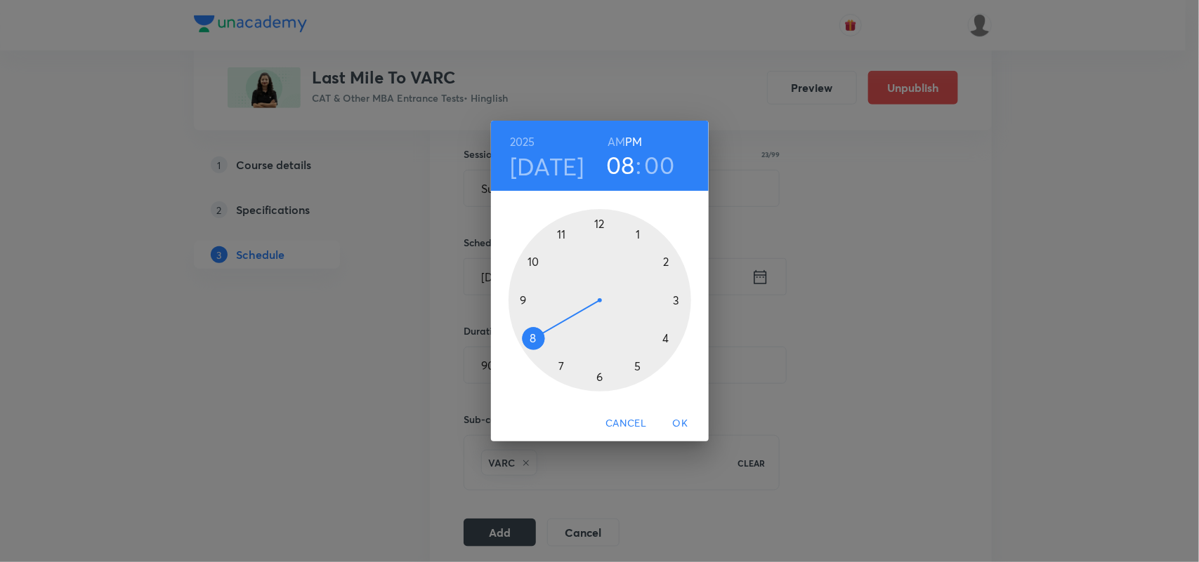
drag, startPoint x: 553, startPoint y: 365, endPoint x: 534, endPoint y: 344, distance: 28.8
click at [534, 344] on div at bounding box center [599, 300] width 183 height 183
click at [680, 428] on span "OK" at bounding box center [680, 424] width 34 height 18
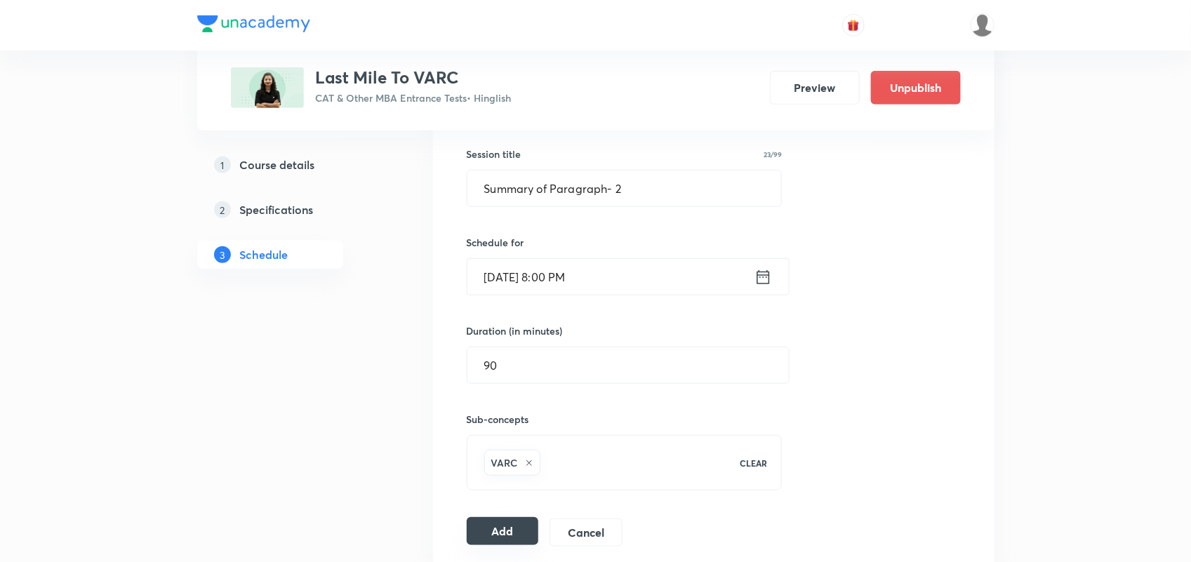
click at [511, 532] on button "Add" at bounding box center [503, 531] width 72 height 28
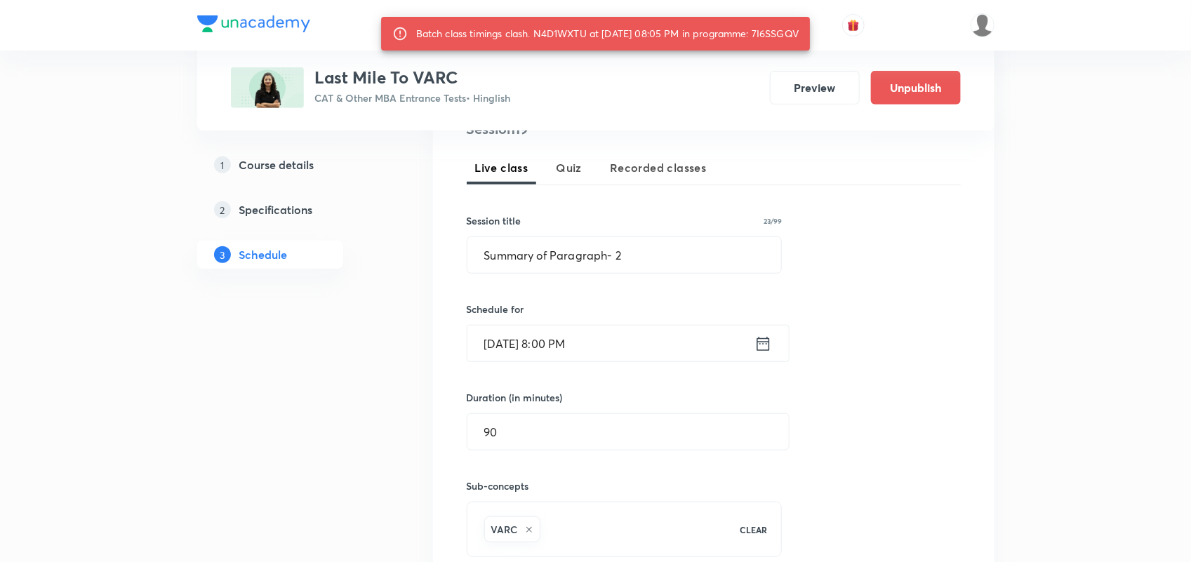
scroll to position [303, 0]
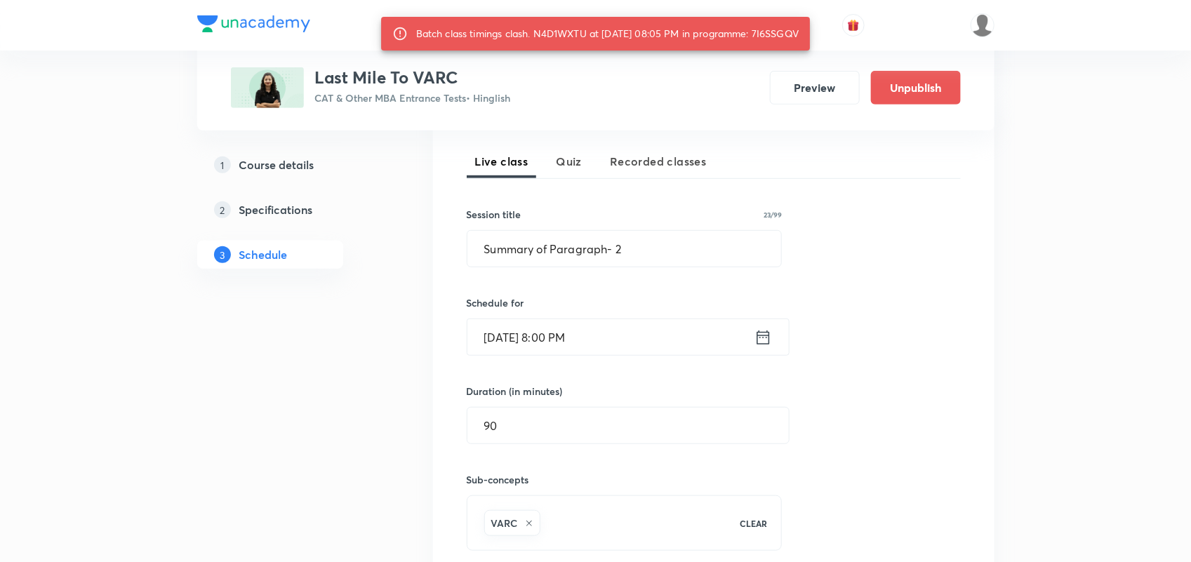
click at [767, 329] on icon at bounding box center [764, 338] width 18 height 20
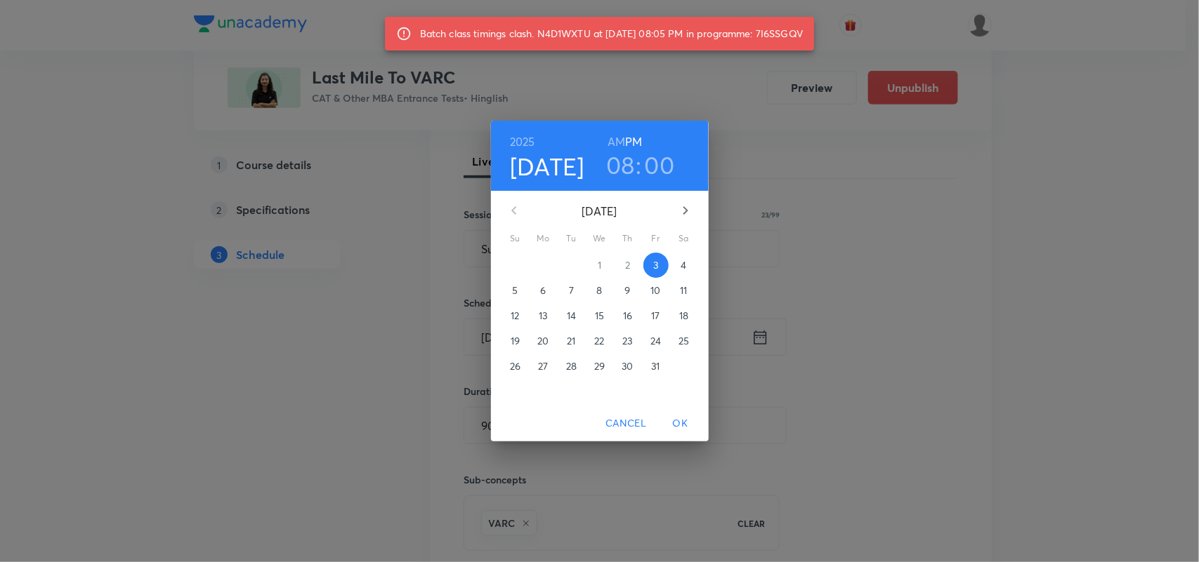
click at [685, 269] on p "4" at bounding box center [683, 265] width 6 height 14
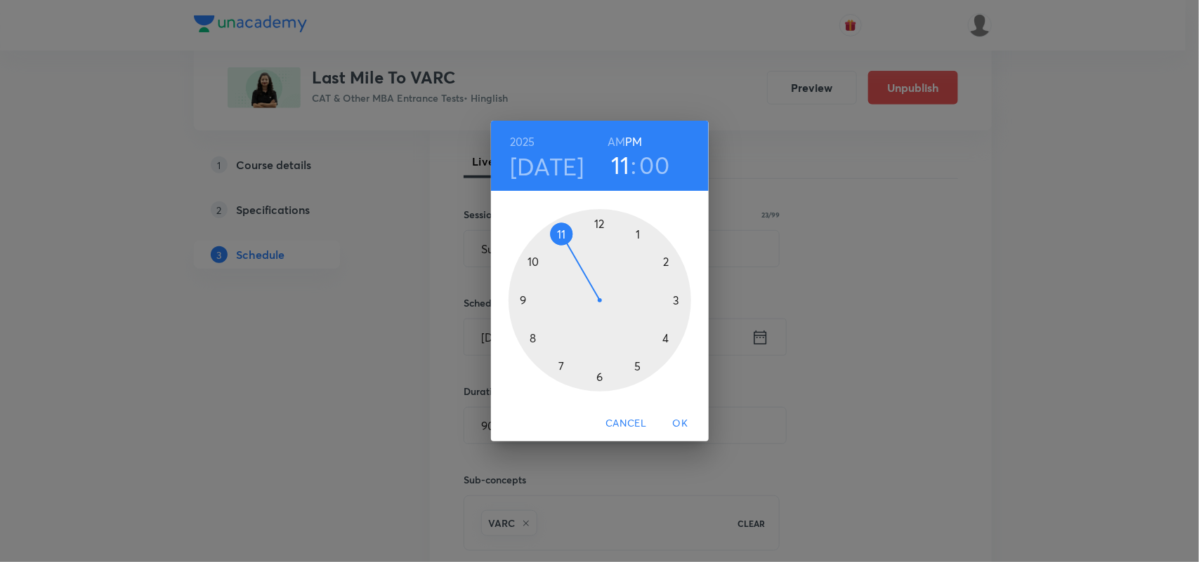
drag, startPoint x: 531, startPoint y: 334, endPoint x: 576, endPoint y: 233, distance: 110.0
click at [576, 233] on div at bounding box center [599, 300] width 183 height 183
click at [616, 134] on h6 "AM" at bounding box center [616, 142] width 18 height 20
click at [675, 421] on span "OK" at bounding box center [680, 424] width 34 height 18
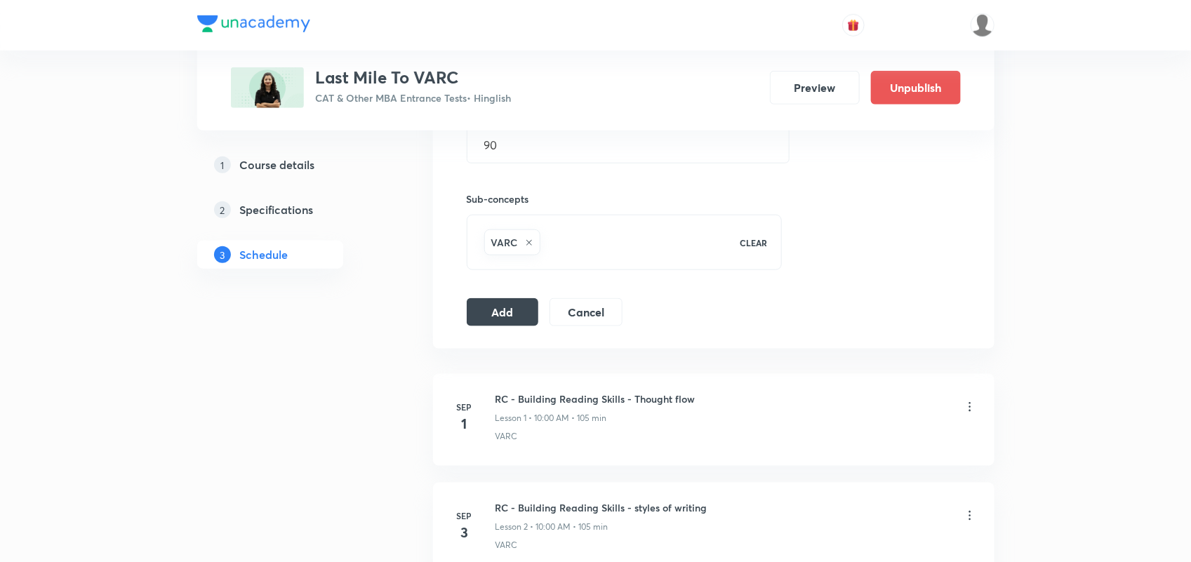
scroll to position [588, 0]
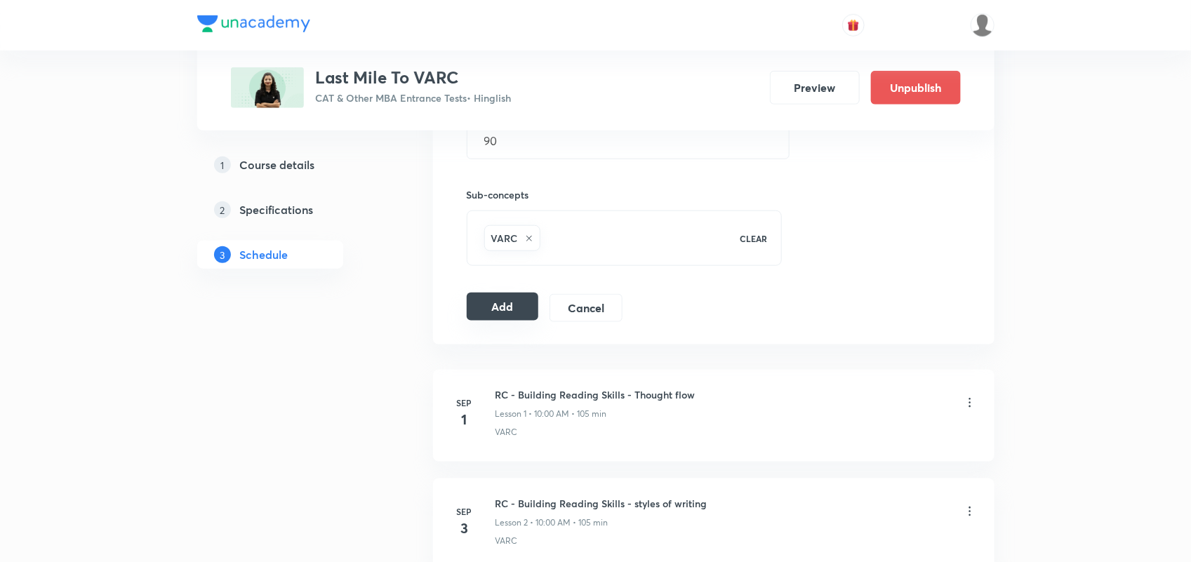
click at [525, 299] on button "Add" at bounding box center [503, 307] width 72 height 28
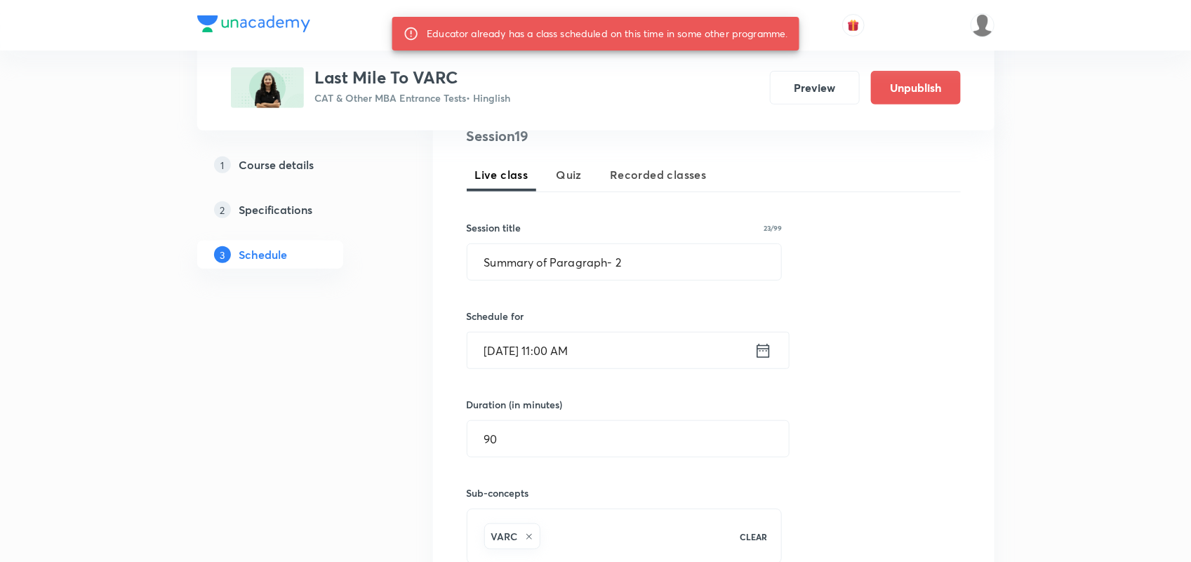
scroll to position [295, 0]
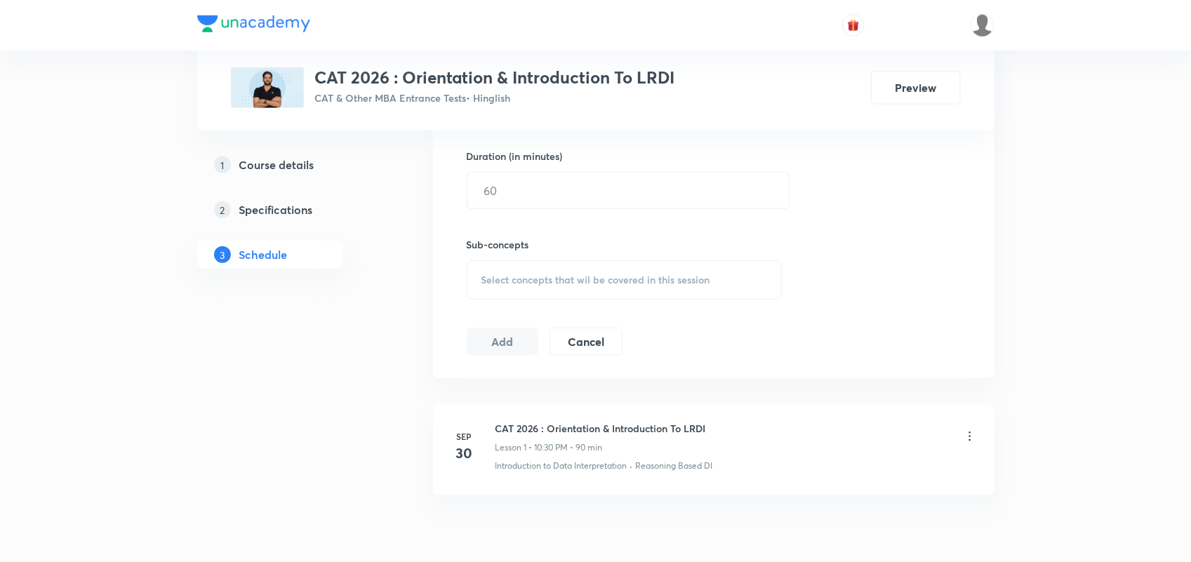
scroll to position [605, 0]
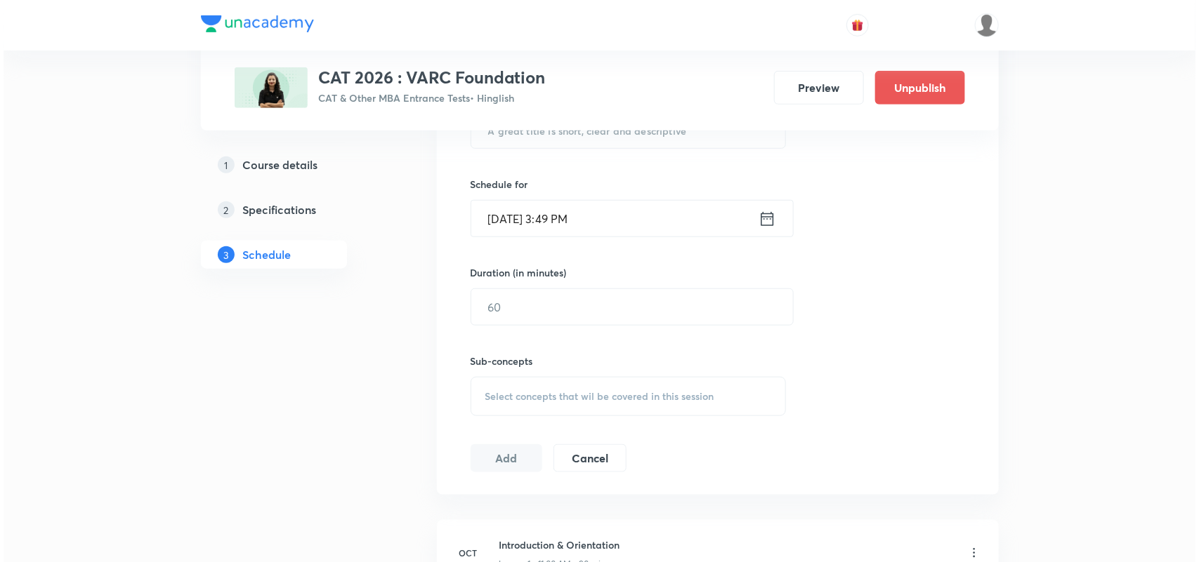
scroll to position [605, 0]
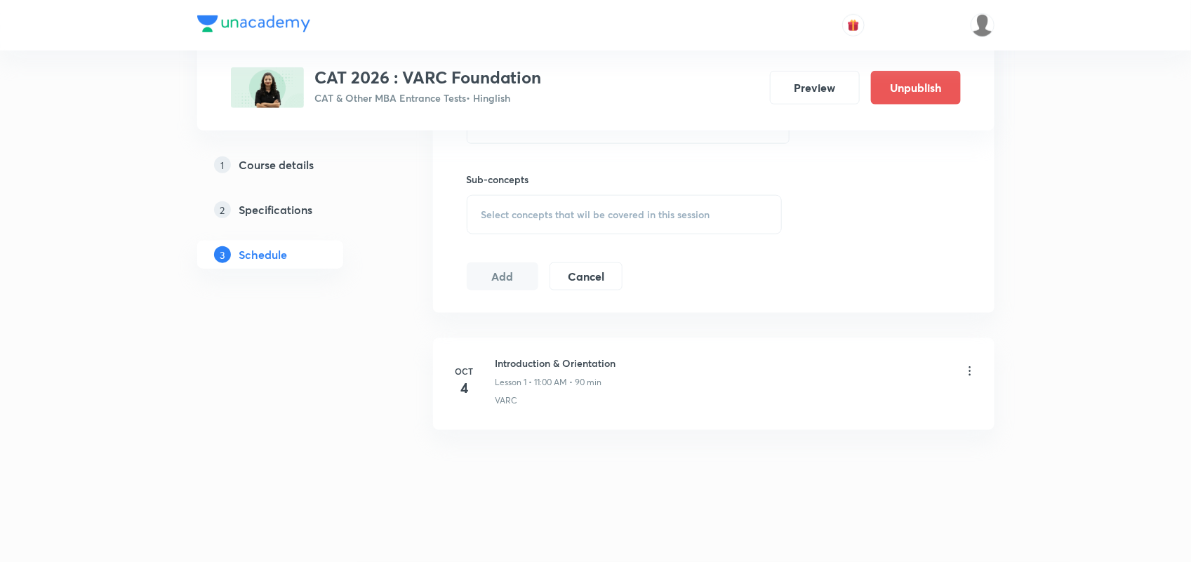
click at [970, 372] on icon at bounding box center [970, 371] width 14 height 14
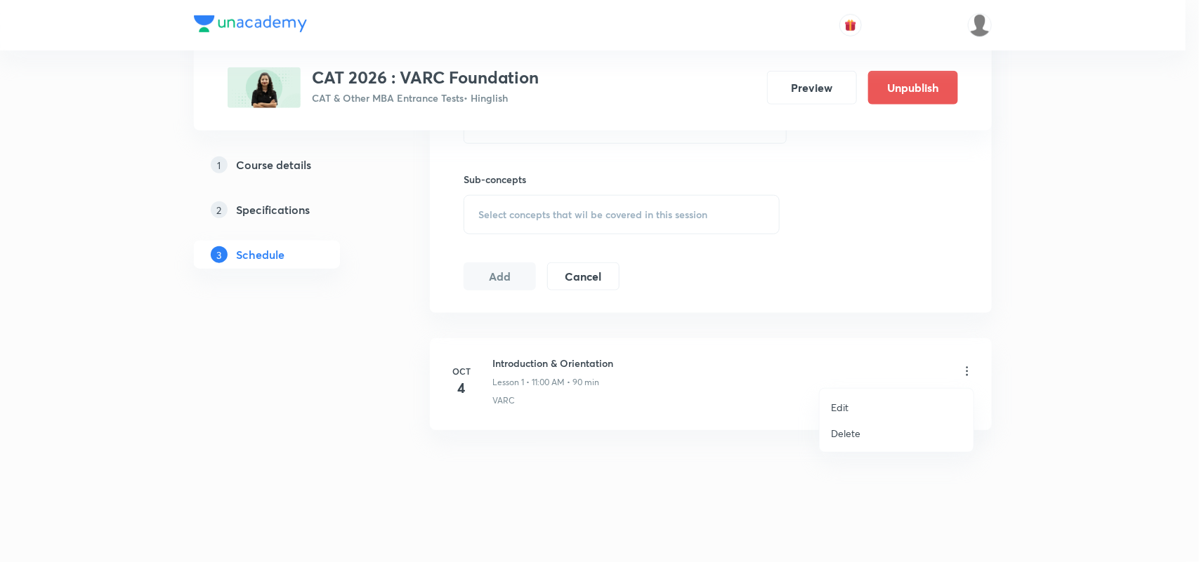
click at [836, 408] on p "Edit" at bounding box center [840, 407] width 18 height 15
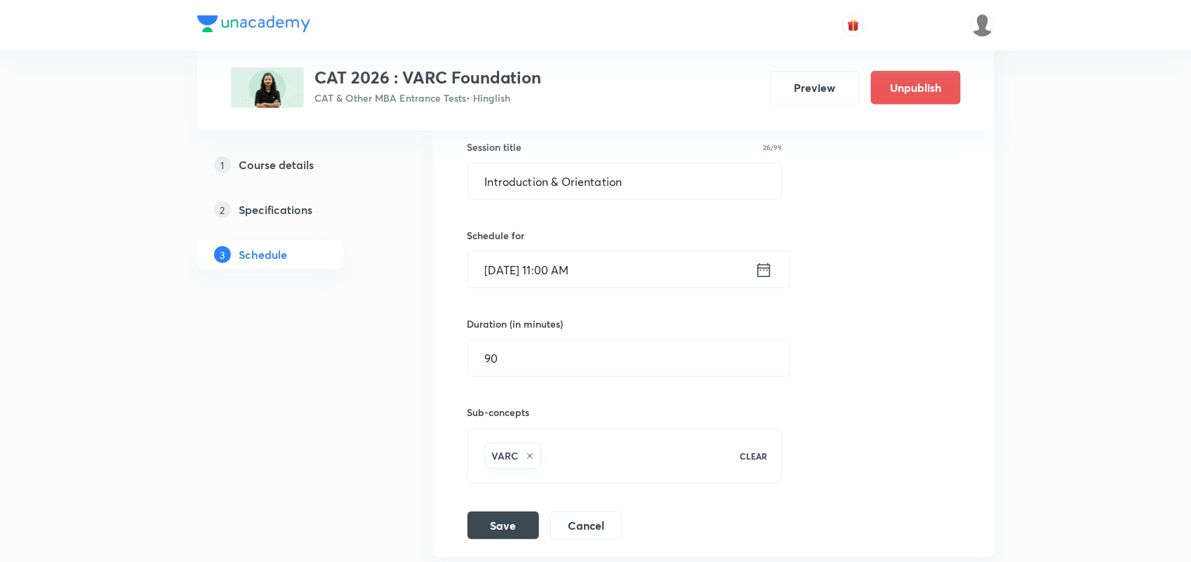
scroll to position [367, 0]
click at [763, 268] on icon at bounding box center [764, 272] width 18 height 20
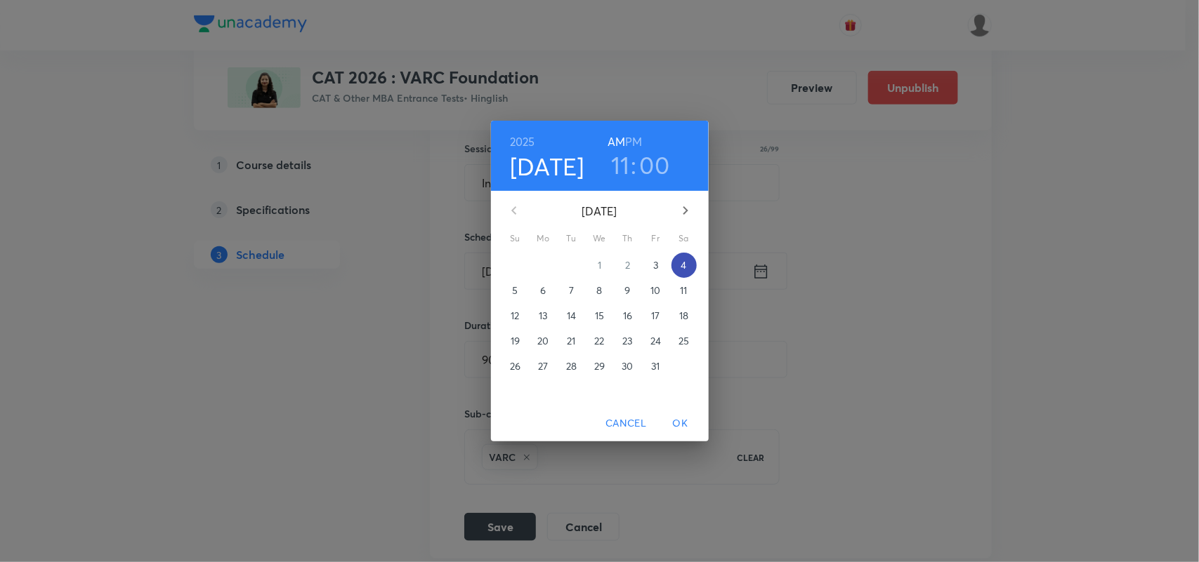
click at [679, 267] on span "4" at bounding box center [683, 265] width 25 height 14
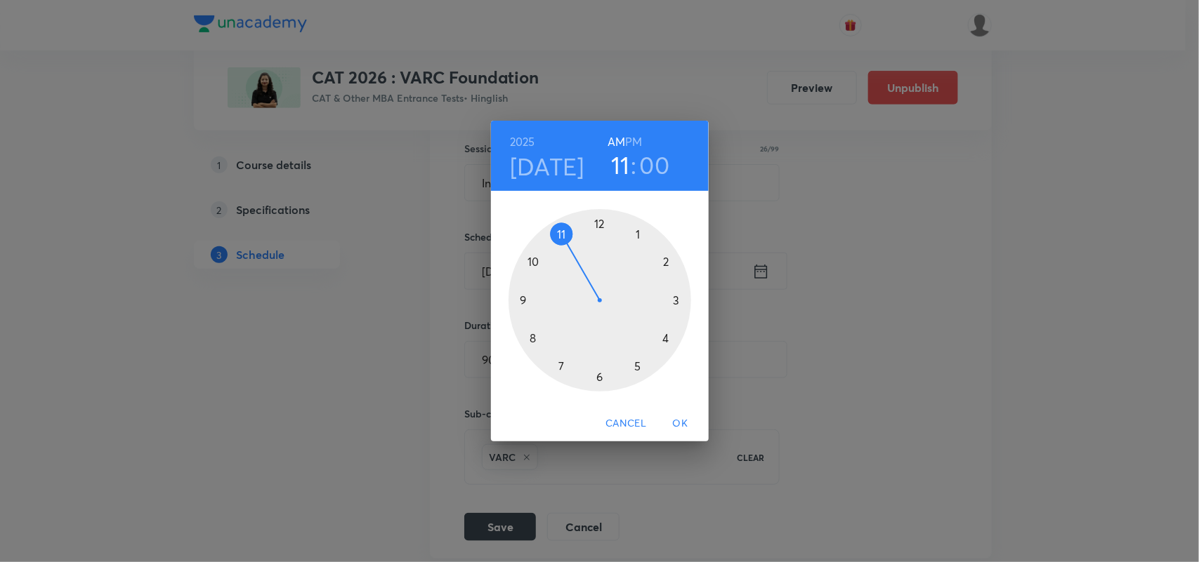
click at [931, 372] on div "2025 Oct 4 11 : 00 AM PM 1 2 3 4 5 6 7 8 9 10 11 12 Cancel OK" at bounding box center [599, 281] width 1199 height 562
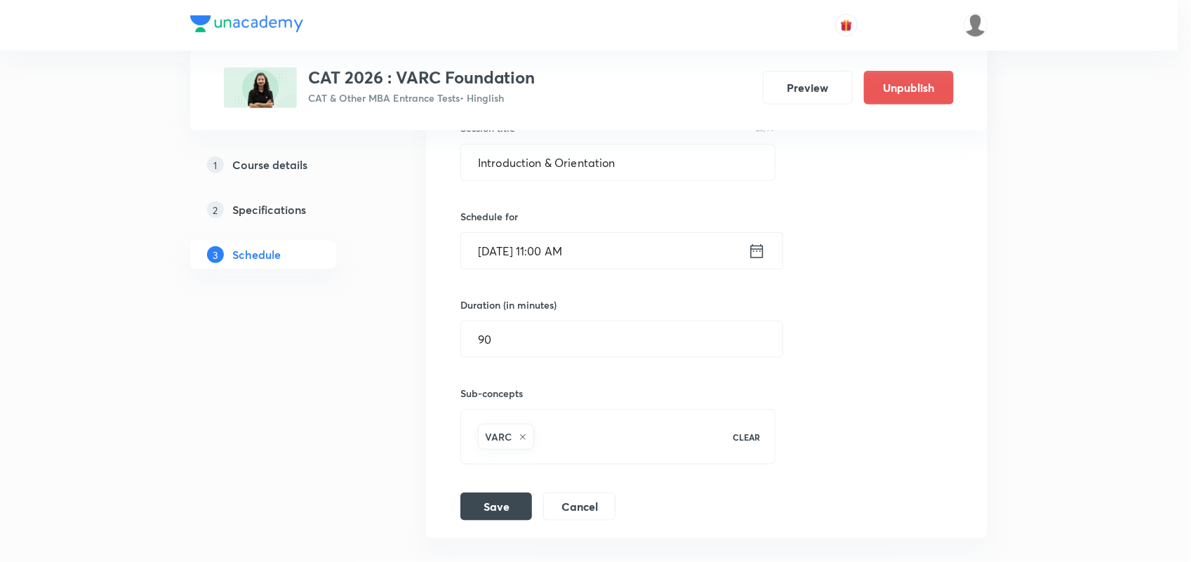
scroll to position [497, 0]
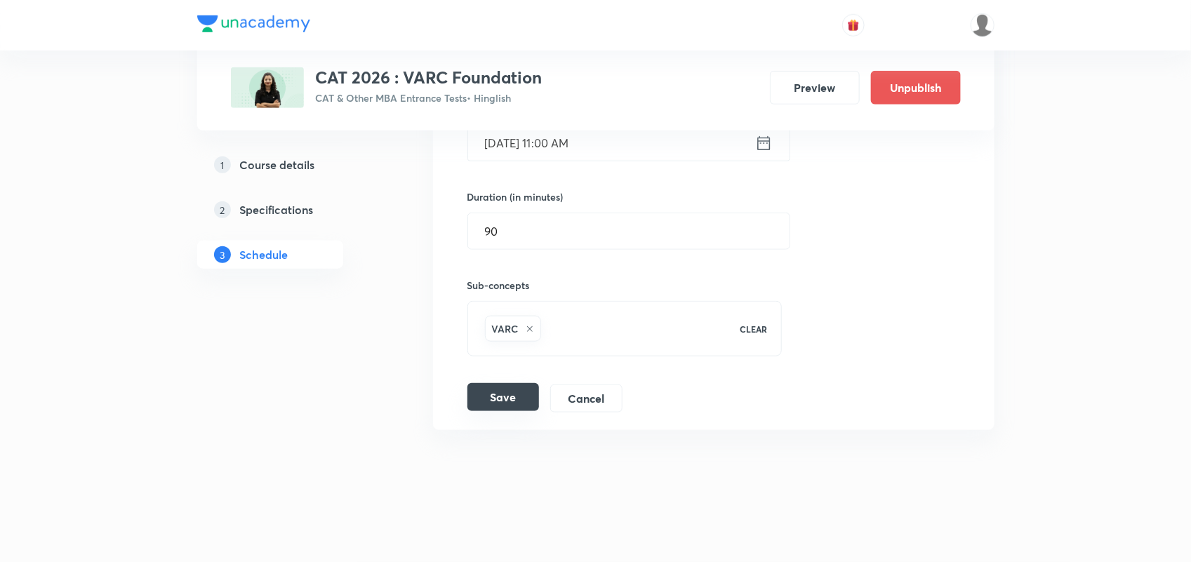
click at [524, 392] on button "Save" at bounding box center [504, 397] width 72 height 28
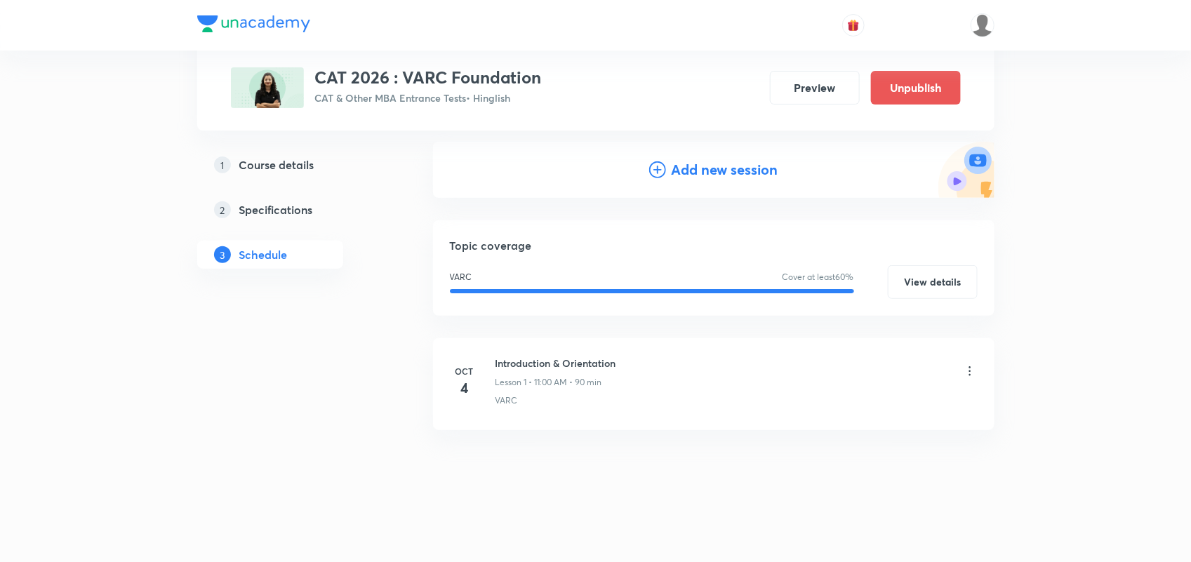
scroll to position [138, 0]
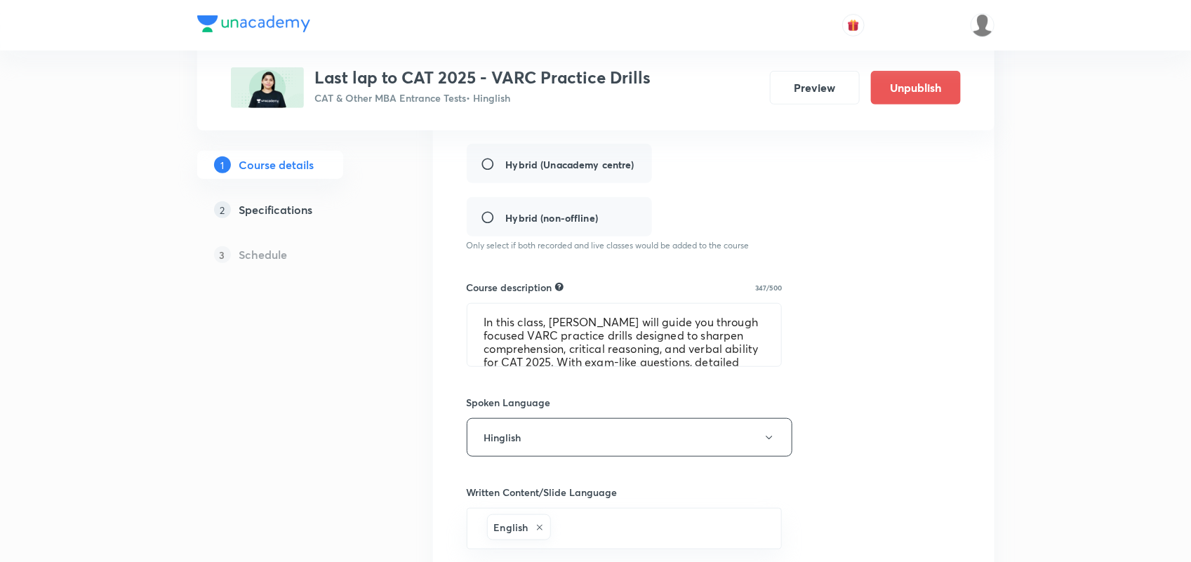
scroll to position [671, 0]
